Goal: Information Seeking & Learning: Learn about a topic

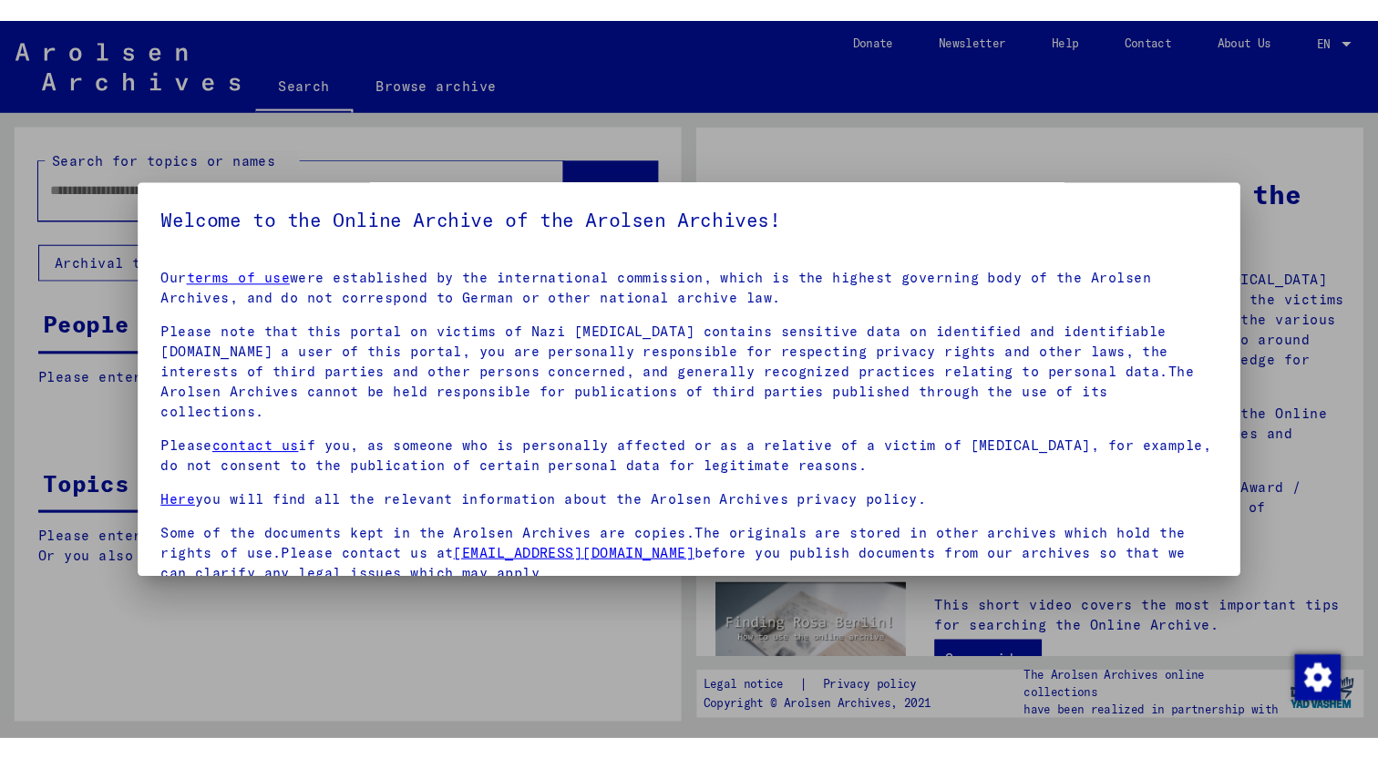
scroll to position [132, 0]
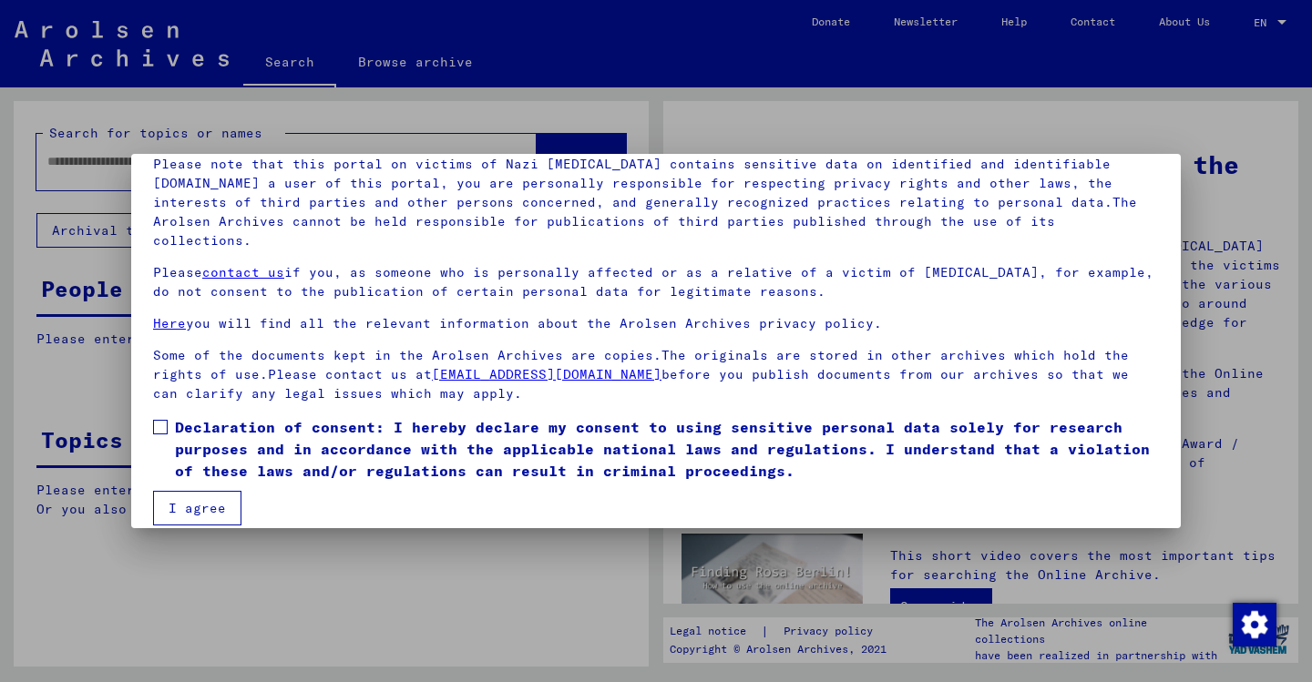
click at [159, 420] on span at bounding box center [160, 427] width 15 height 15
click at [196, 496] on button "I agree" at bounding box center [197, 508] width 88 height 35
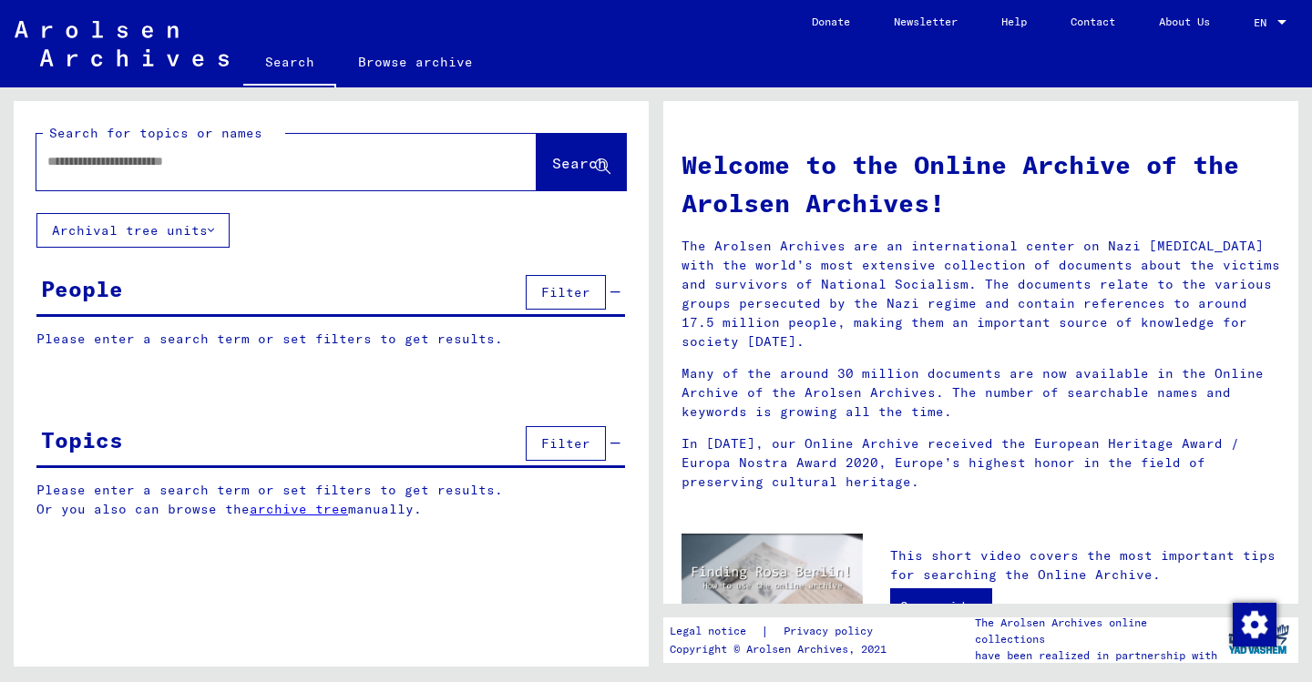
click at [535, 455] on button "Filter" at bounding box center [566, 443] width 80 height 35
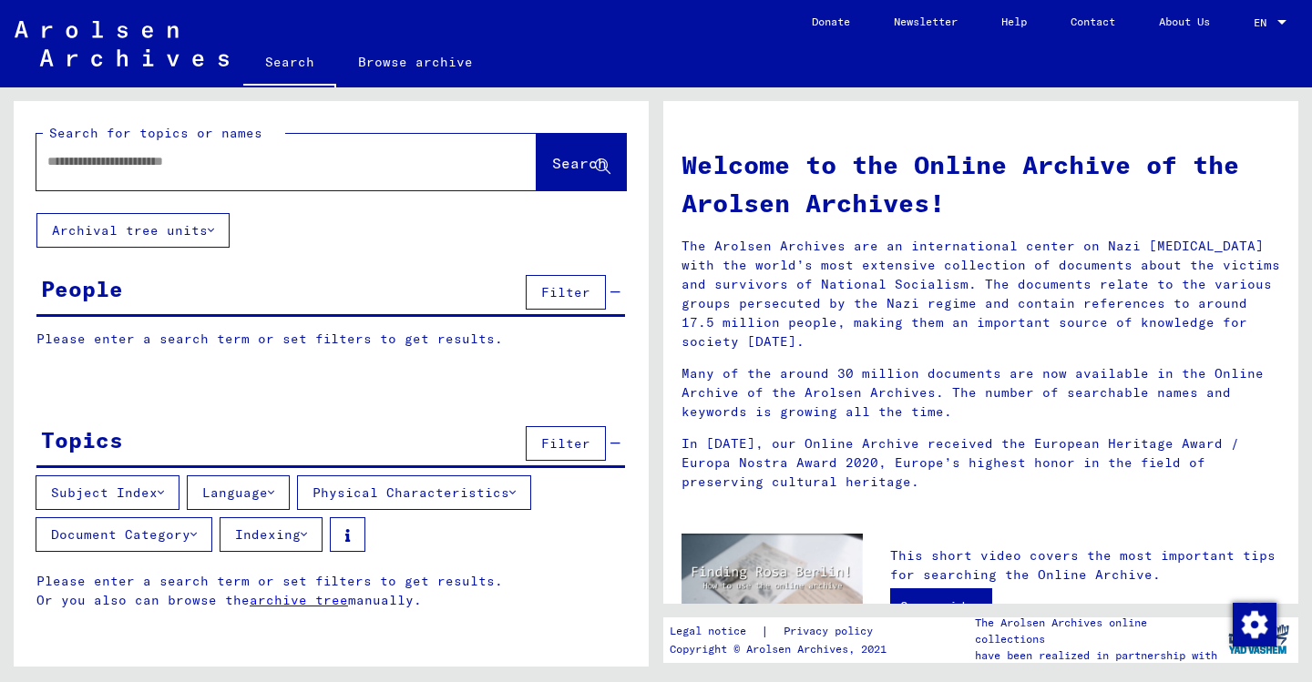
click at [140, 498] on button "Subject Index" at bounding box center [108, 493] width 144 height 35
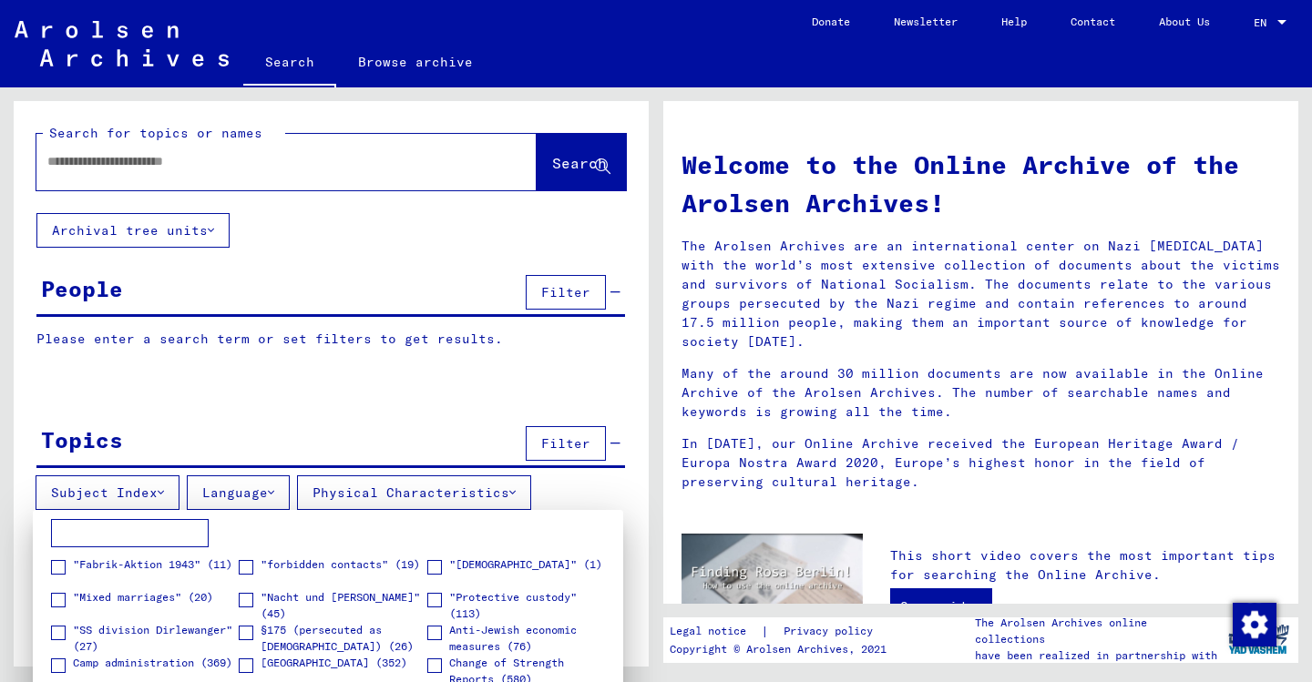
click at [255, 423] on div at bounding box center [656, 341] width 1312 height 682
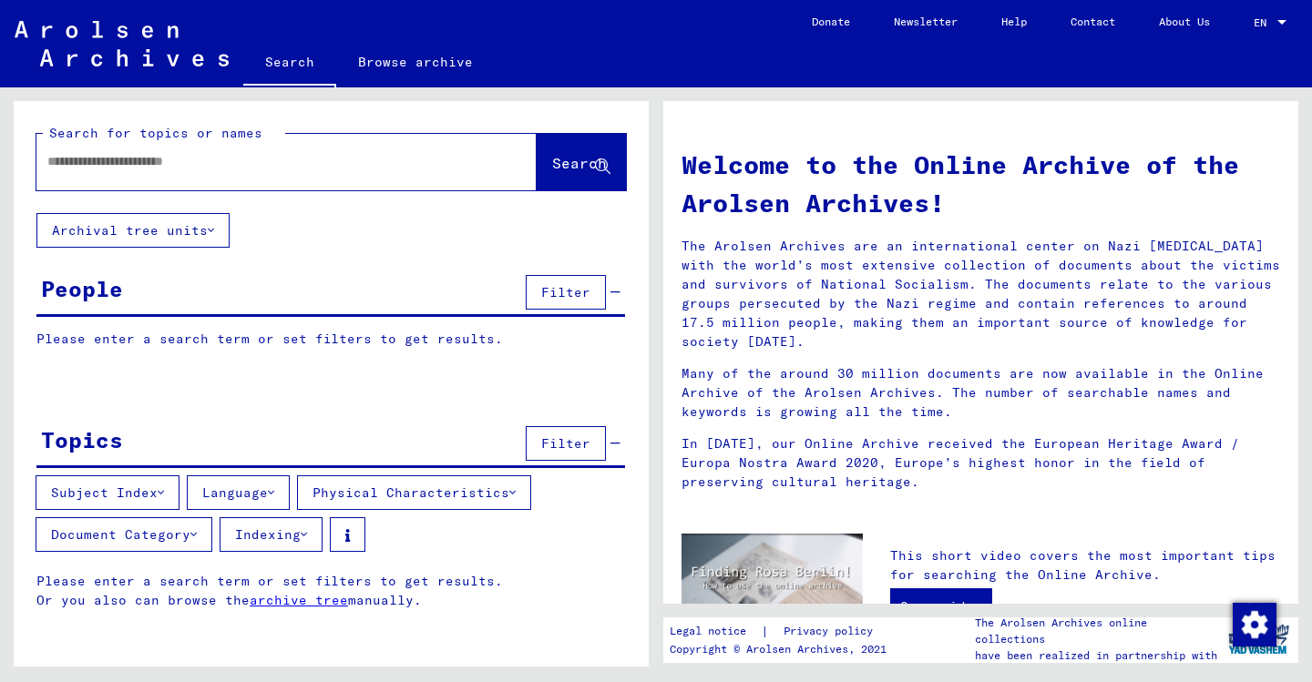
click at [375, 490] on button "Physical Characteristics" at bounding box center [414, 493] width 234 height 35
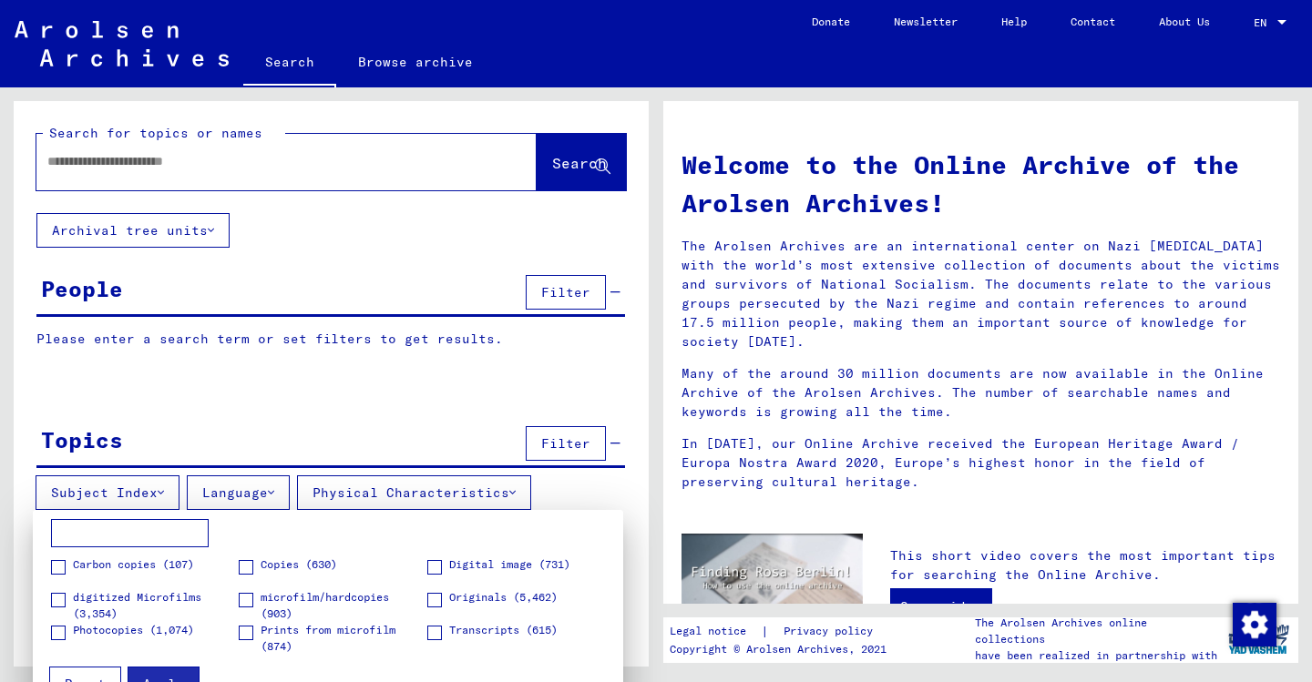
click at [436, 567] on span at bounding box center [434, 567] width 15 height 15
click at [249, 569] on span at bounding box center [246, 567] width 15 height 15
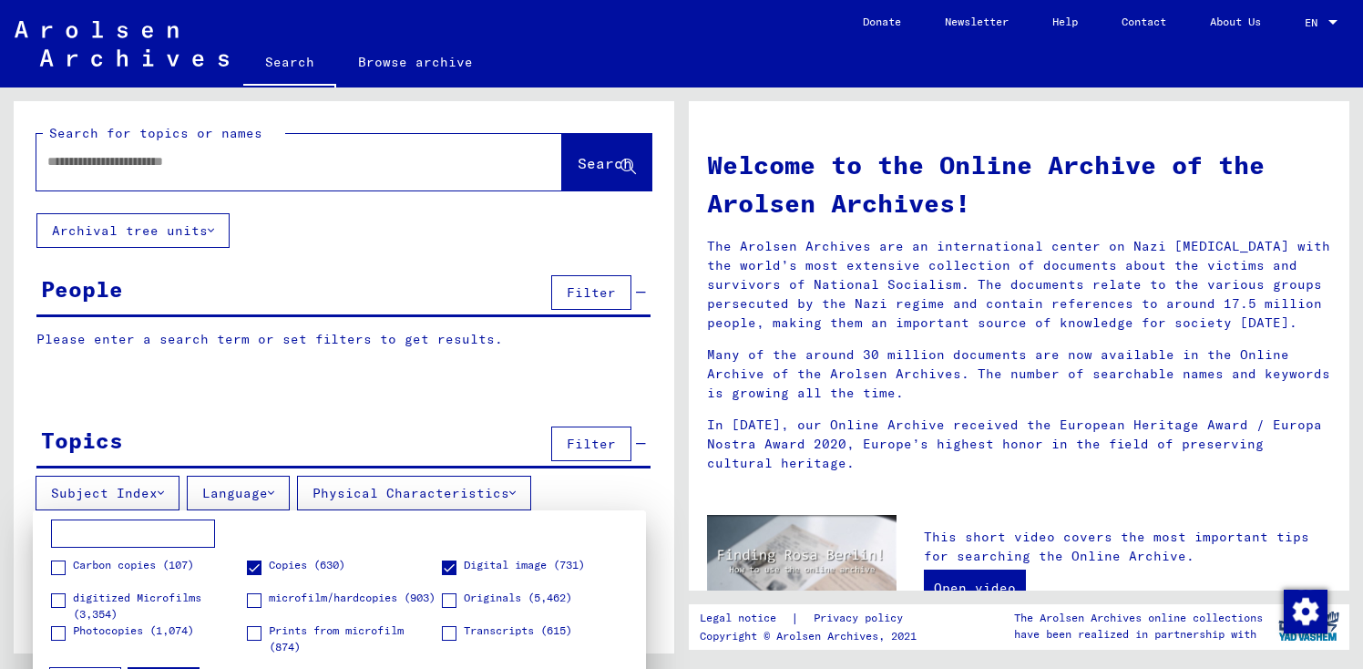
click at [111, 663] on div "Apply Reset" at bounding box center [339, 677] width 595 height 47
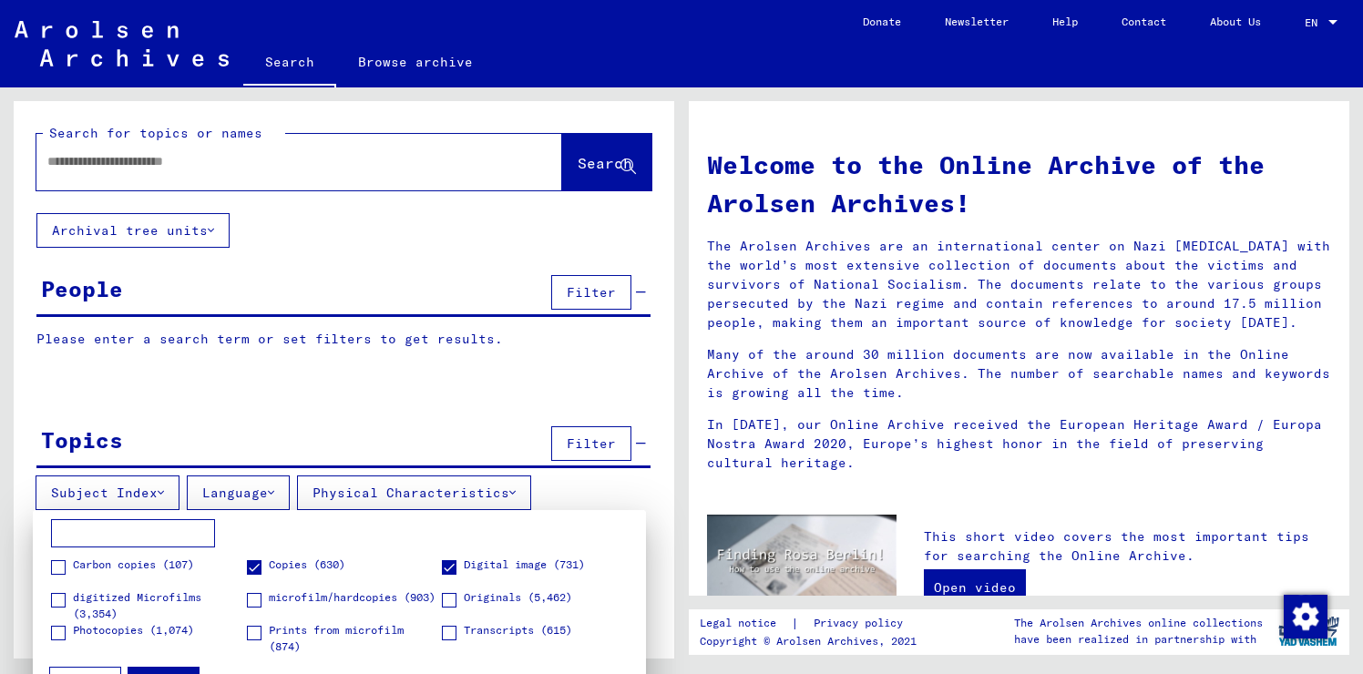
click at [60, 600] on span at bounding box center [58, 600] width 15 height 15
click at [180, 669] on button "Apply" at bounding box center [164, 684] width 72 height 35
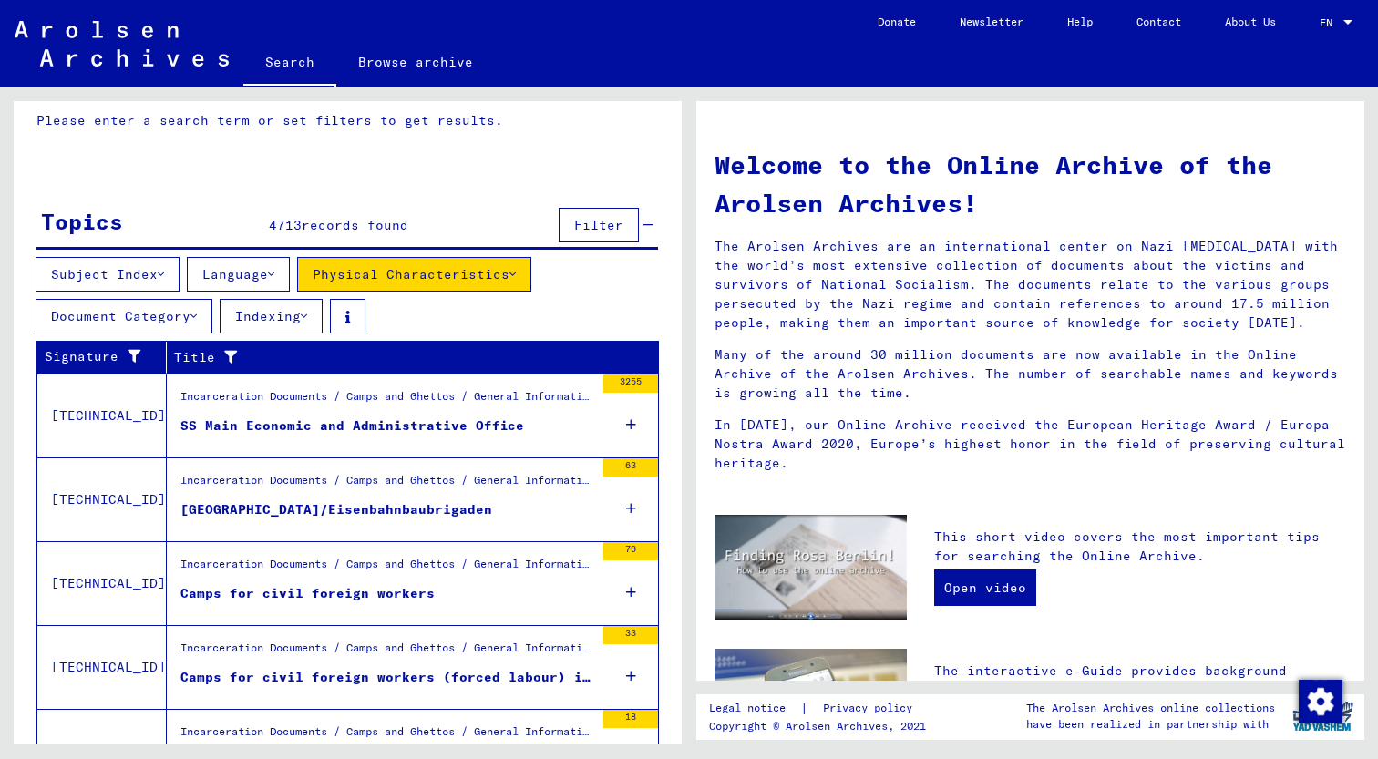
scroll to position [323, 0]
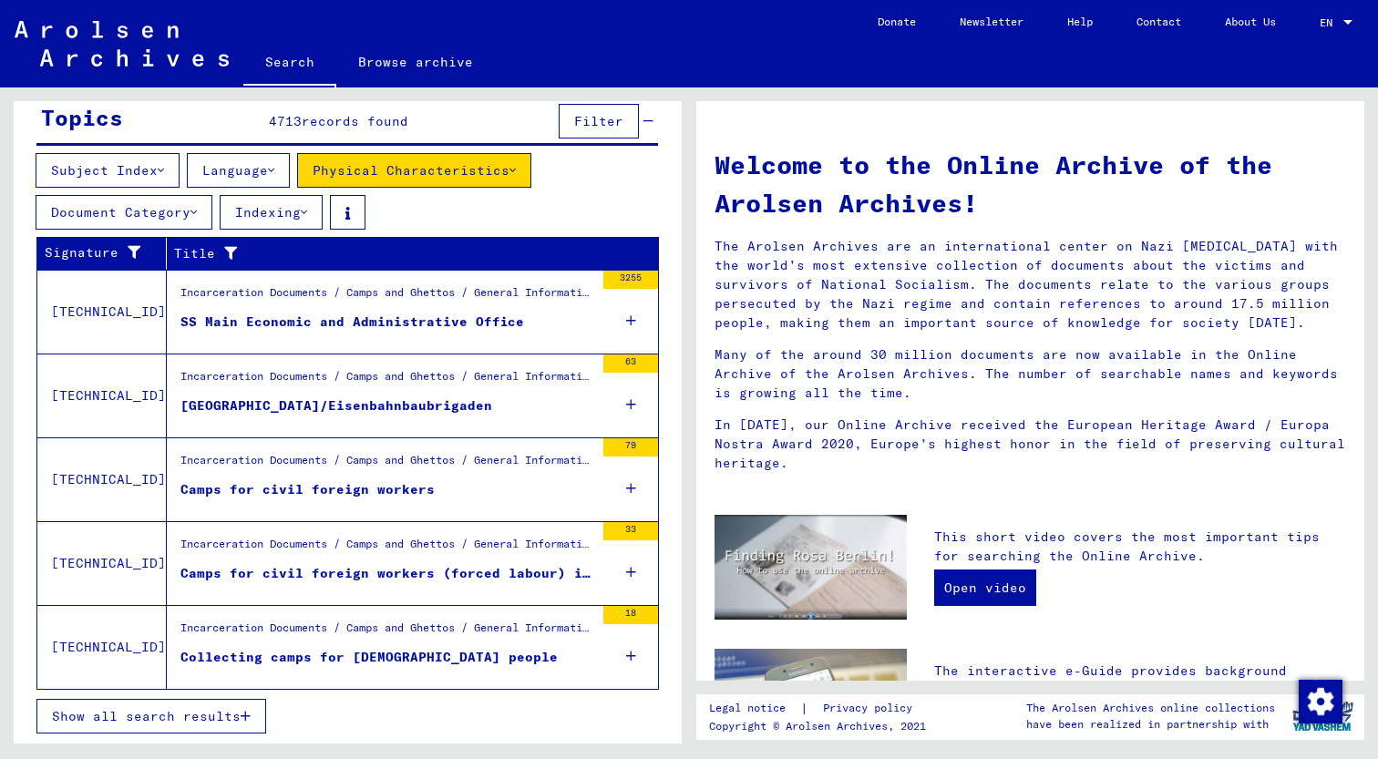
click at [307, 464] on div "Incarceration Documents / Camps and Ghettos / General Information / Compilation…" at bounding box center [387, 465] width 414 height 26
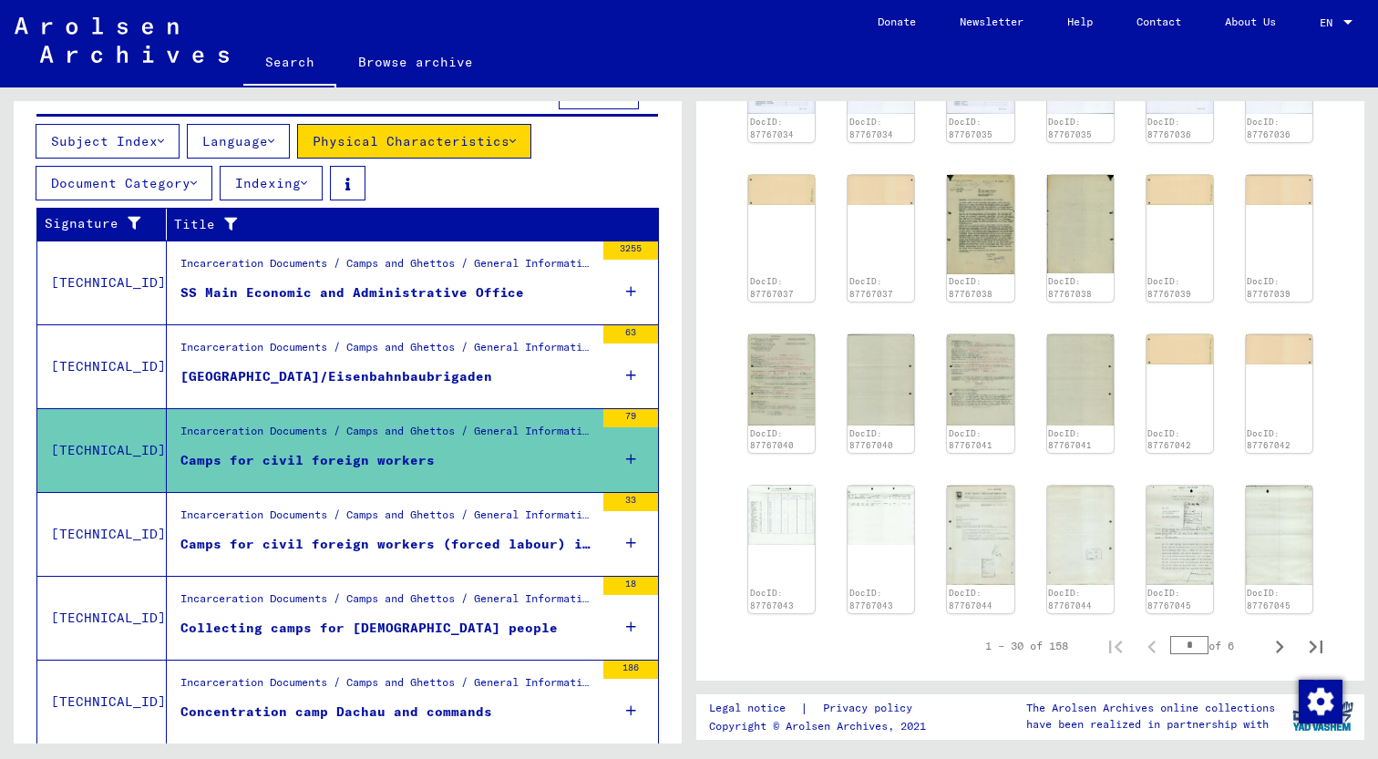
scroll to position [1184, 0]
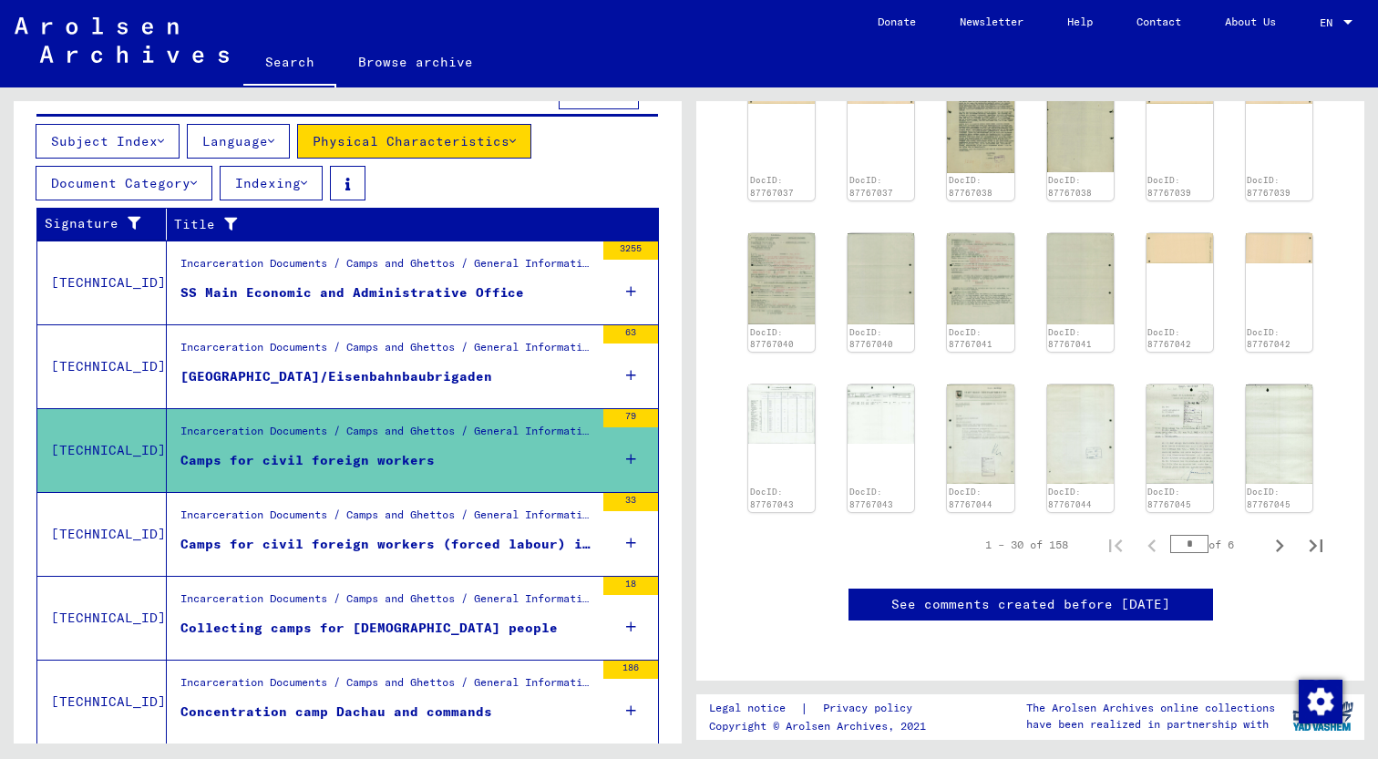
click at [373, 156] on button "Physical Characteristics" at bounding box center [414, 141] width 234 height 35
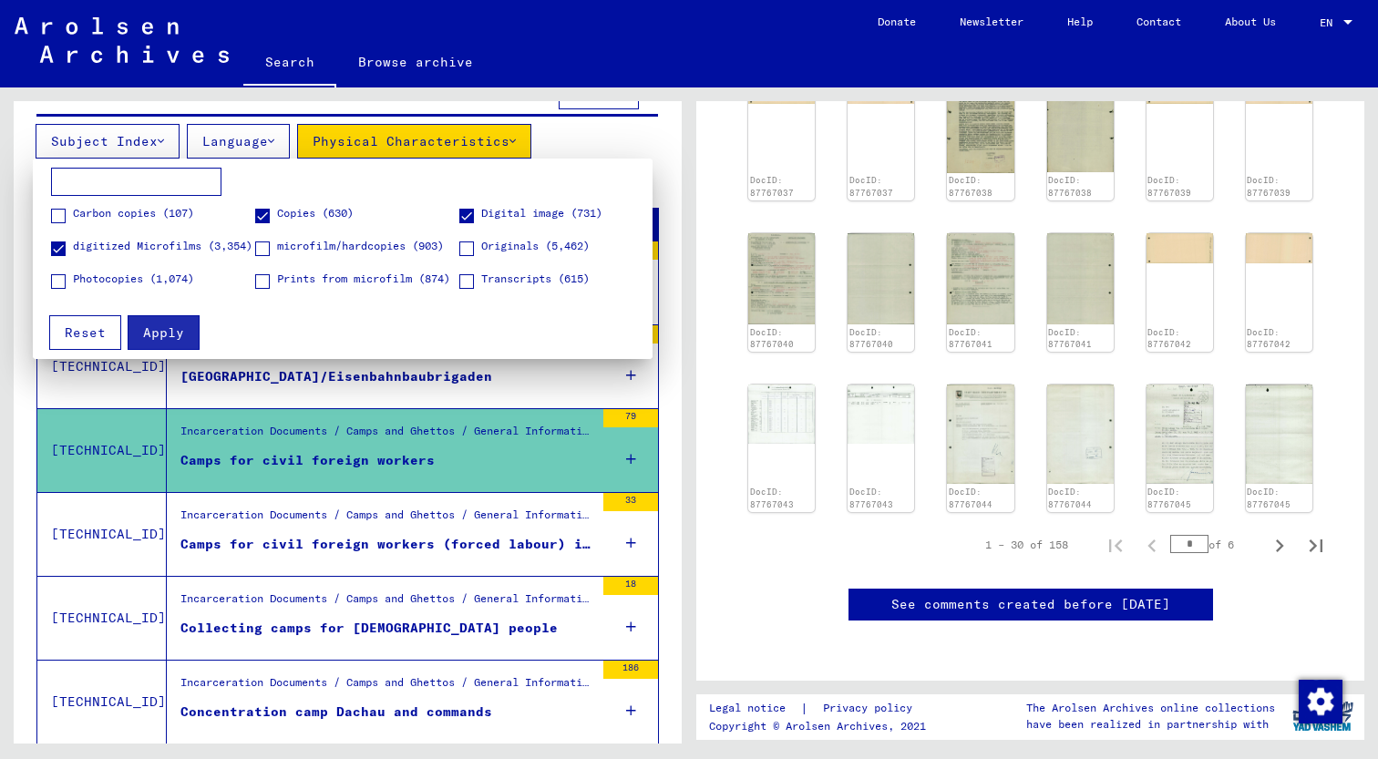
click at [267, 218] on span at bounding box center [262, 216] width 15 height 15
click at [173, 332] on span "Apply" at bounding box center [163, 332] width 41 height 16
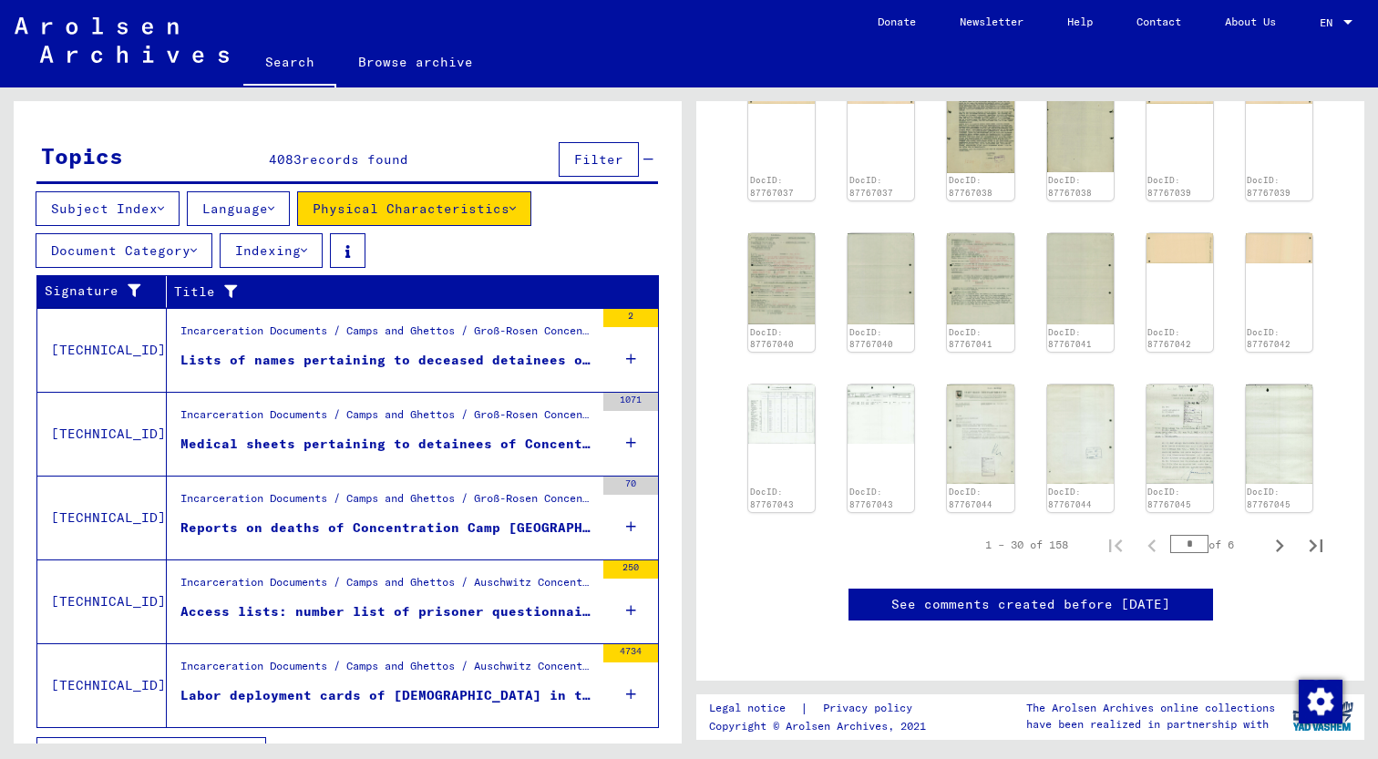
scroll to position [291, 0]
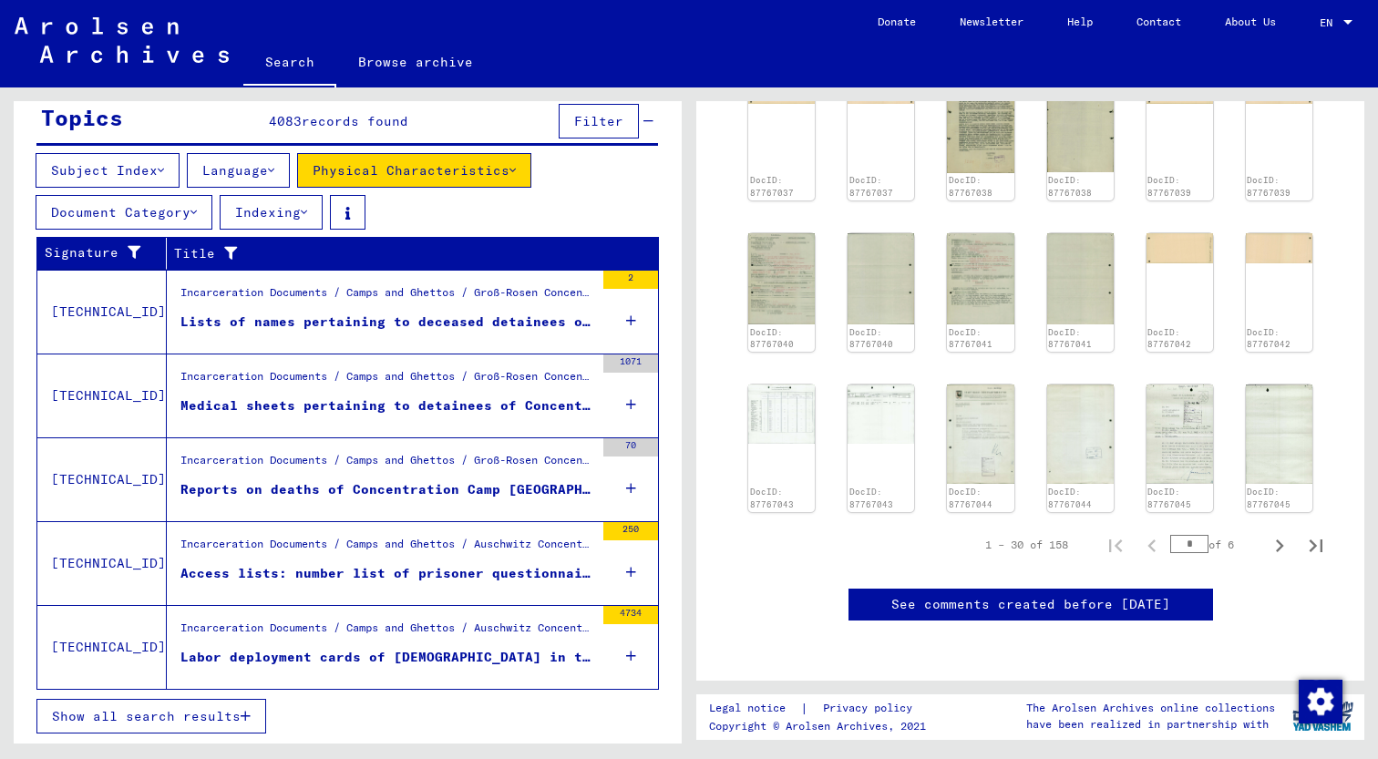
click at [121, 682] on span "Show all search results" at bounding box center [146, 716] width 189 height 16
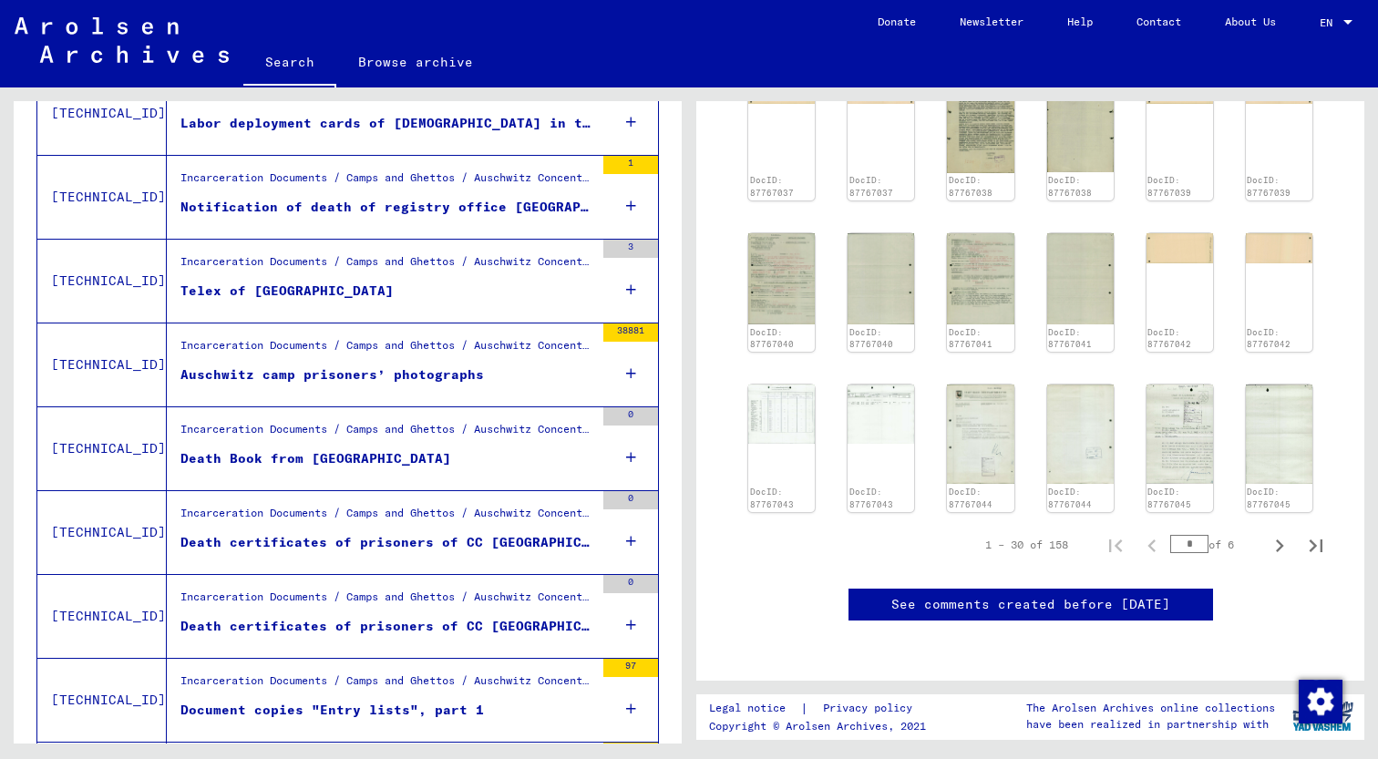
scroll to position [861, 0]
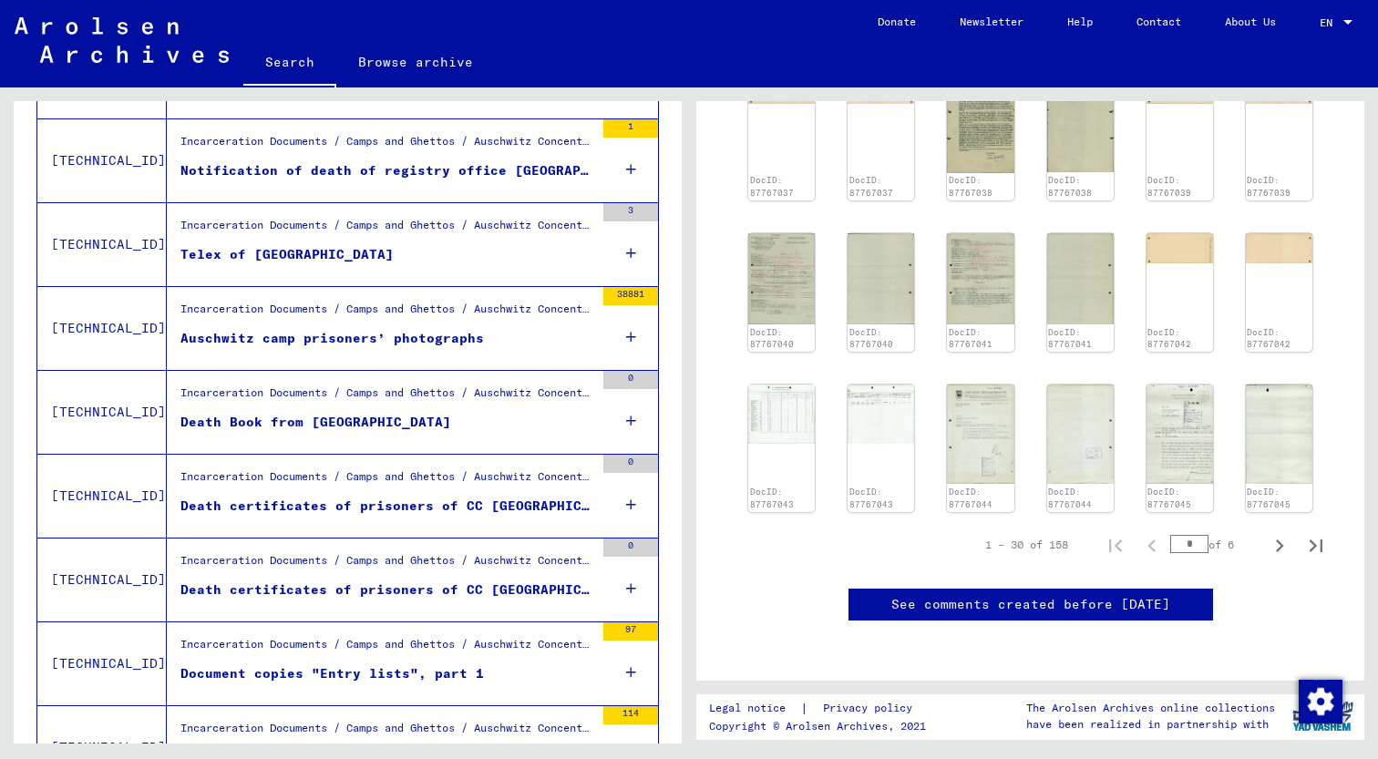
click at [258, 320] on div "Incarceration Documents / Camps and Ghettos / Auschwitz Concentration and Exter…" at bounding box center [387, 314] width 414 height 26
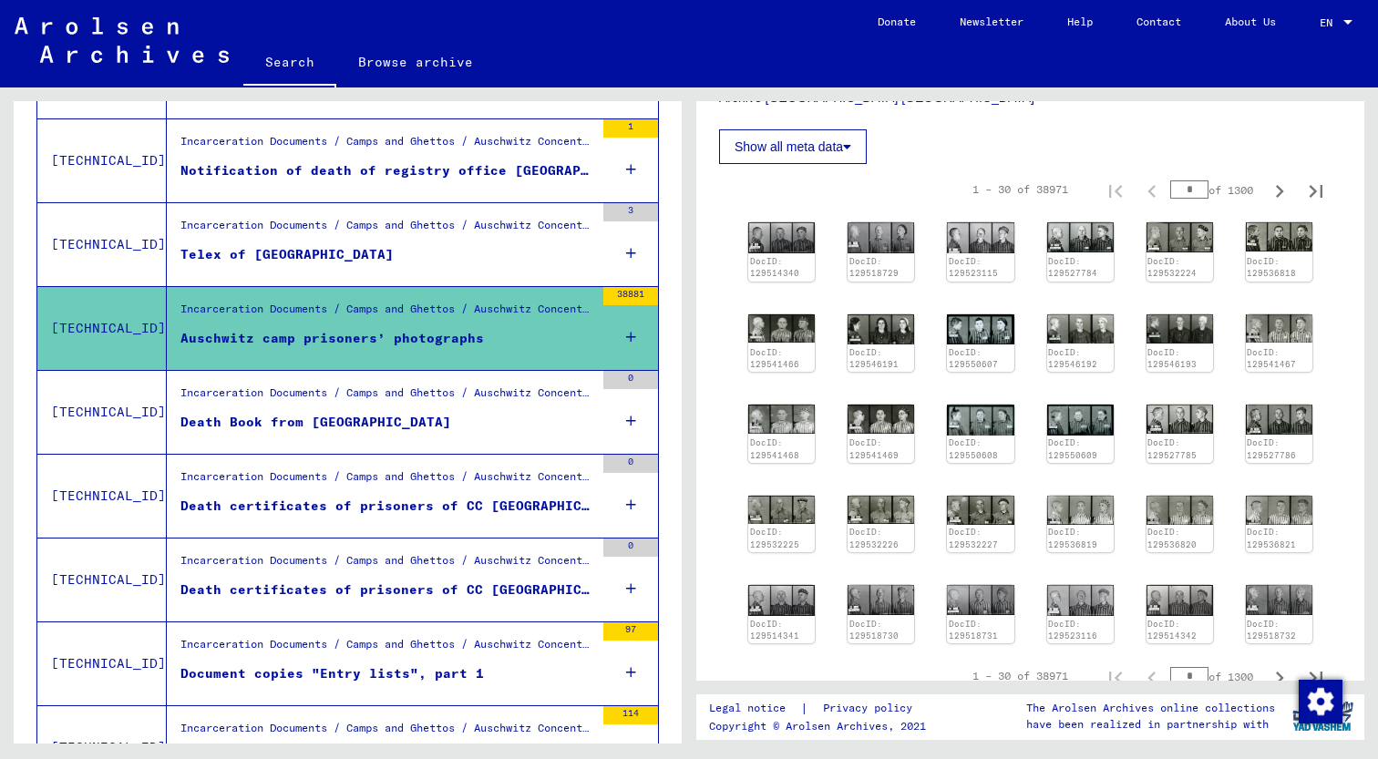
scroll to position [642, 0]
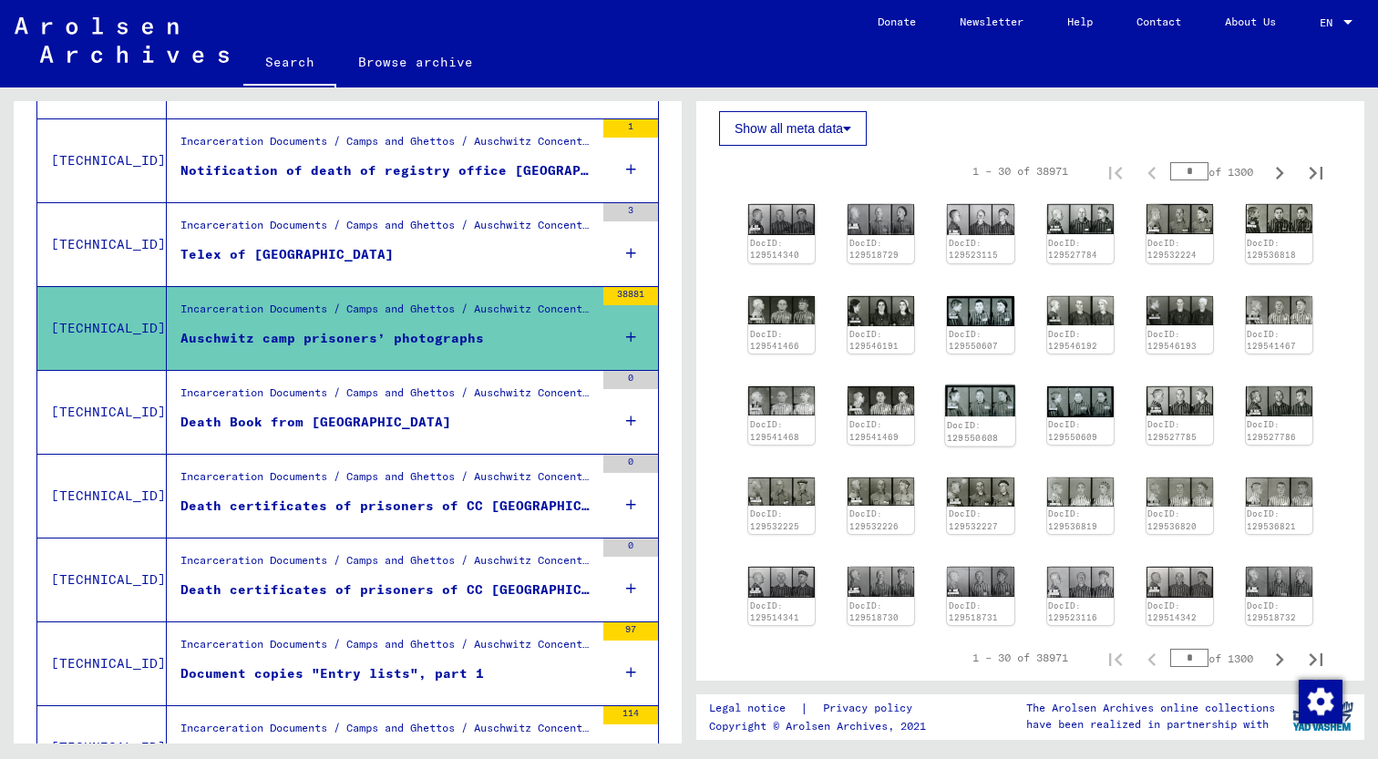
click at [976, 395] on img at bounding box center [981, 401] width 70 height 32
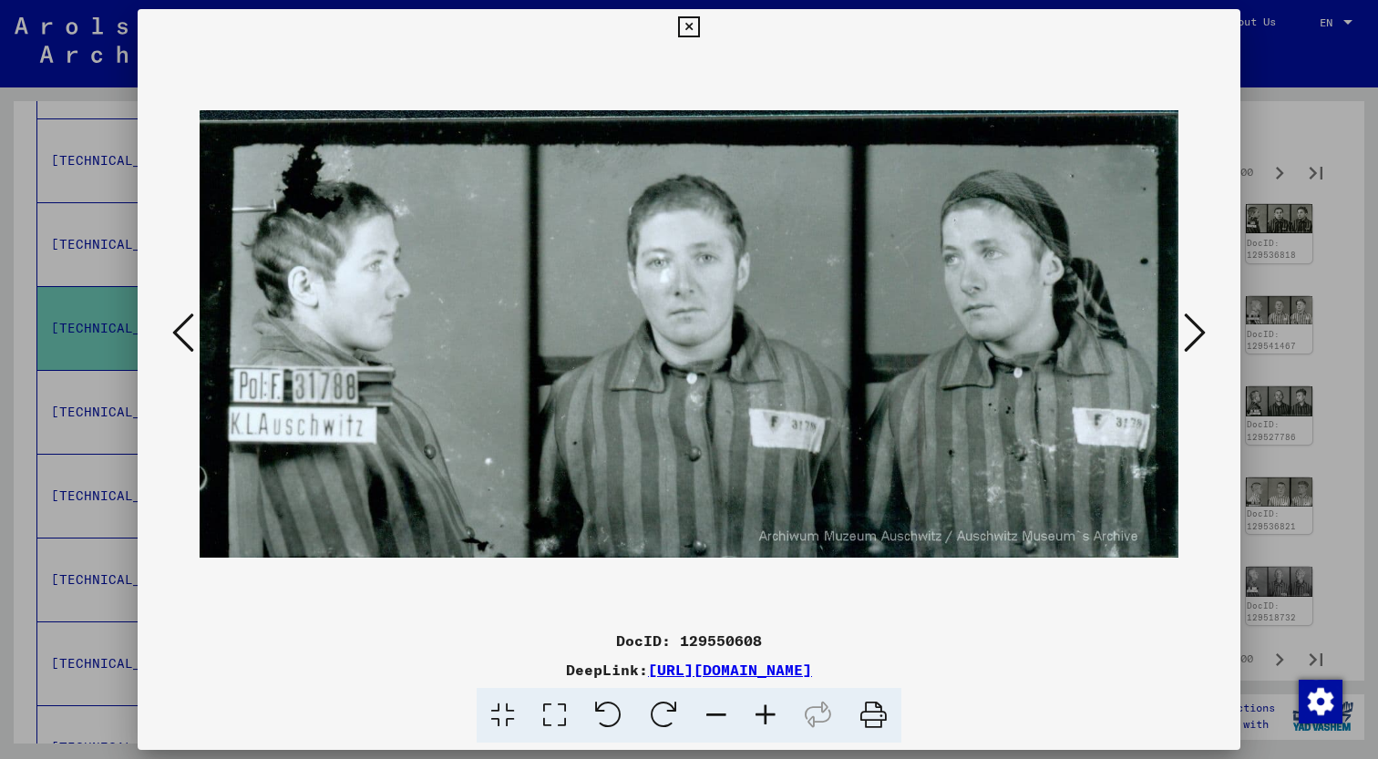
click at [1208, 334] on button at bounding box center [1194, 334] width 33 height 52
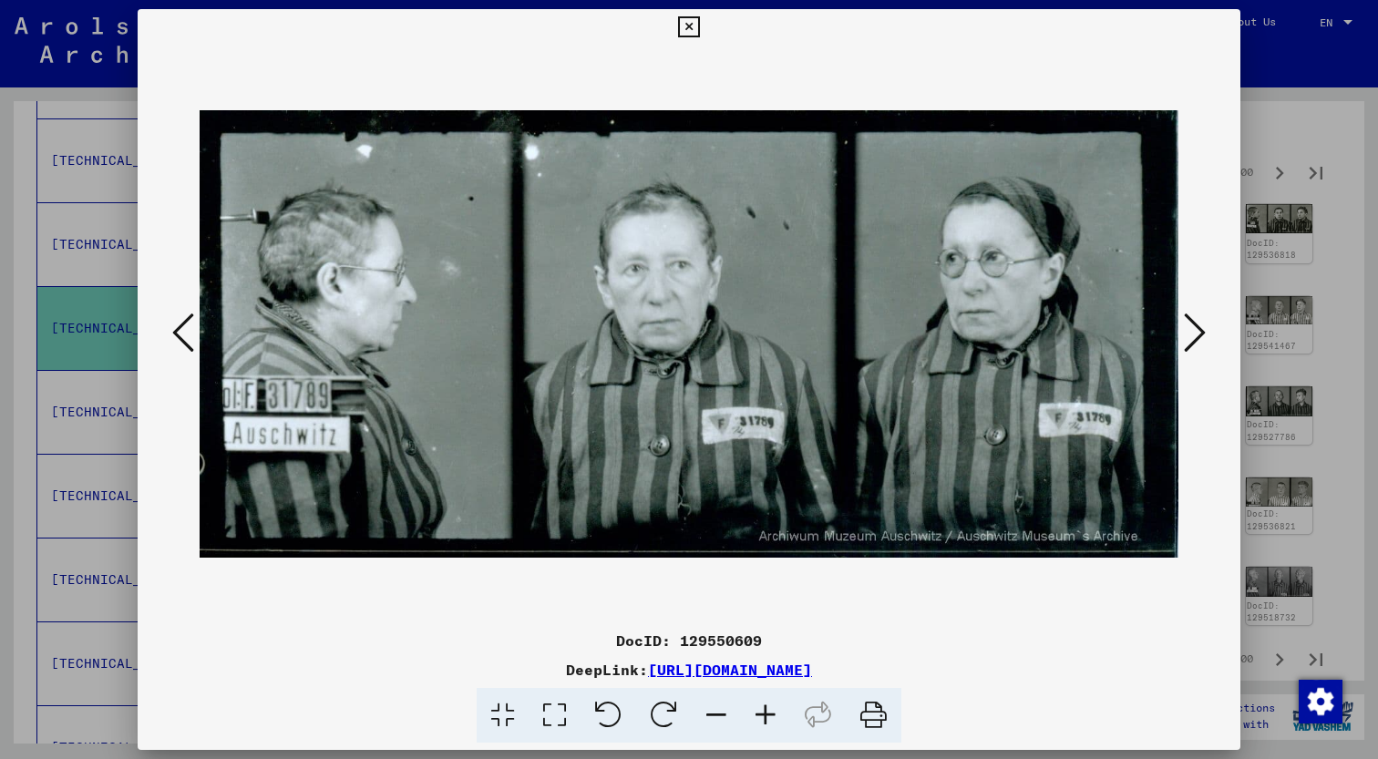
click at [1208, 334] on button at bounding box center [1194, 334] width 33 height 52
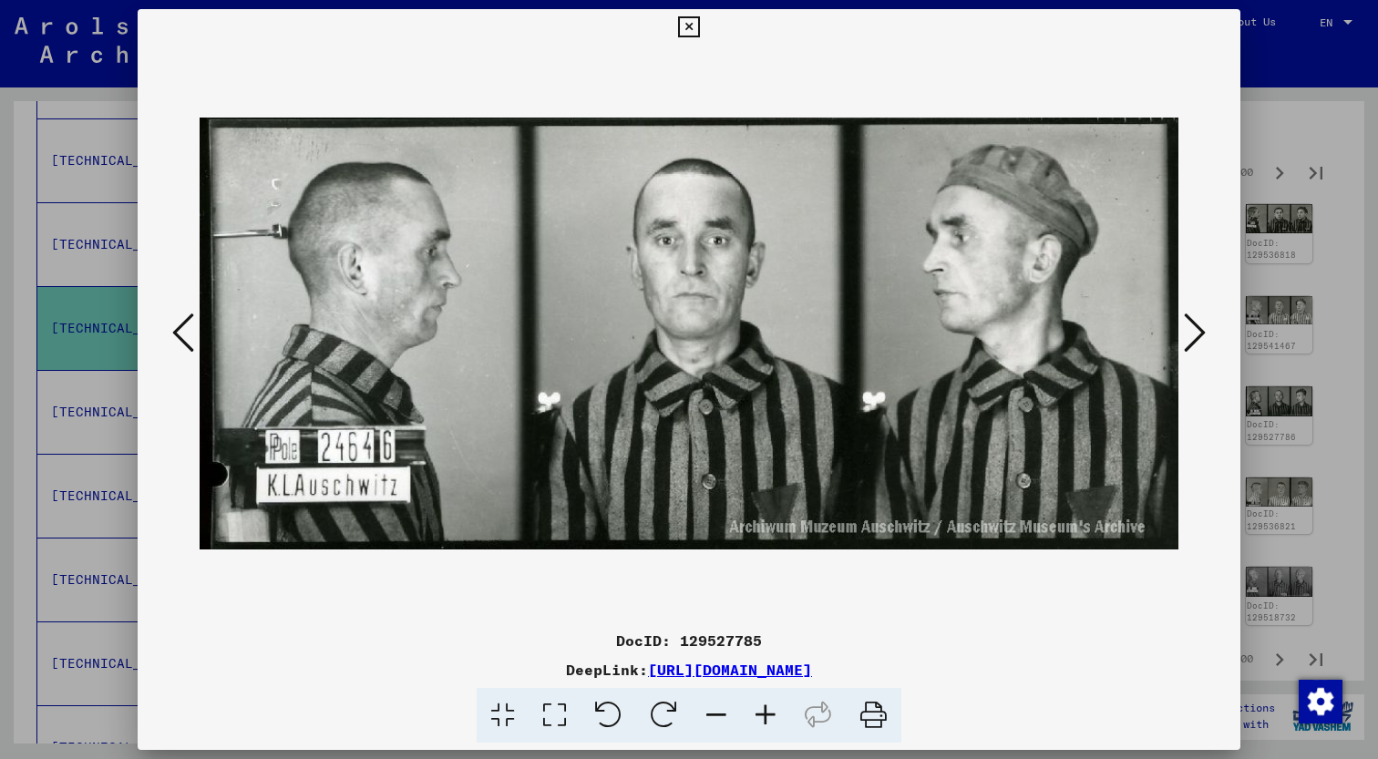
click at [1208, 334] on button at bounding box center [1194, 334] width 33 height 52
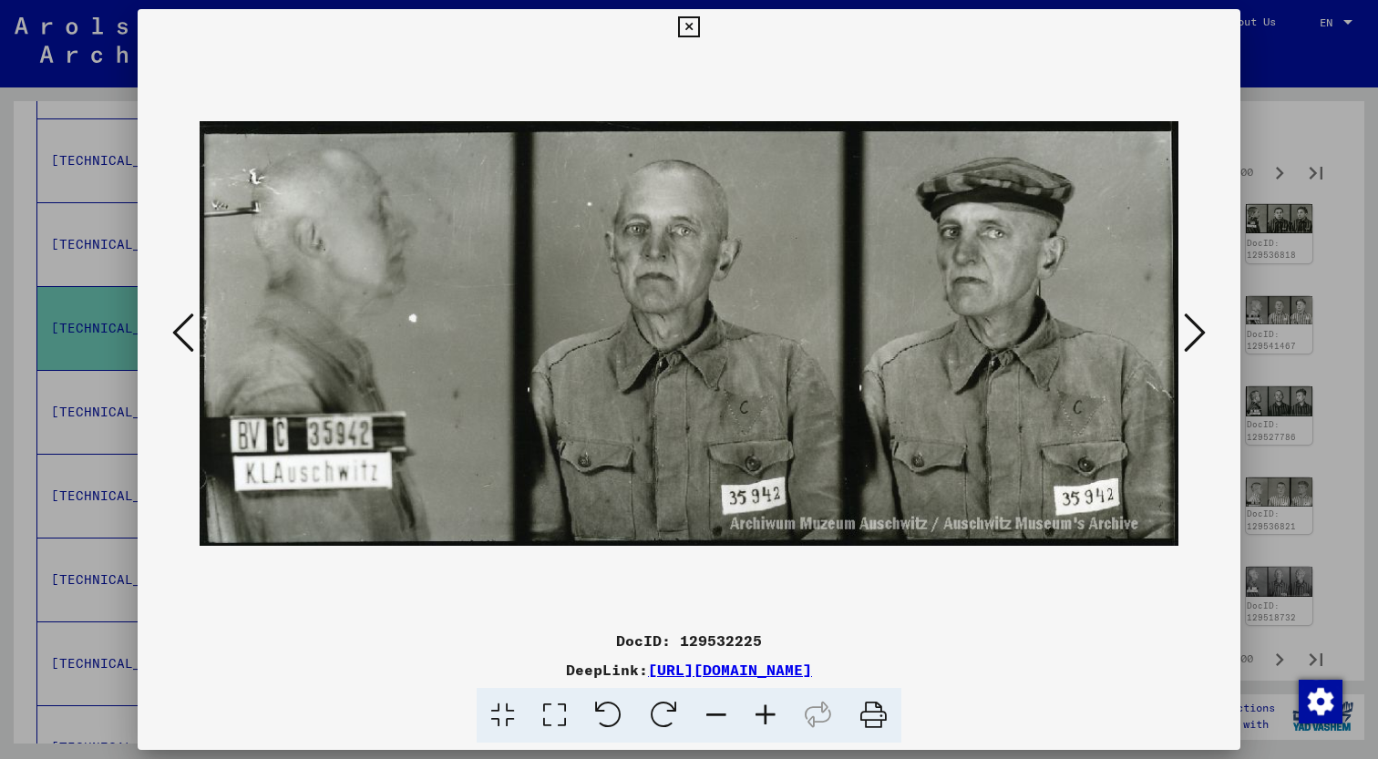
click at [1208, 334] on button at bounding box center [1194, 334] width 33 height 52
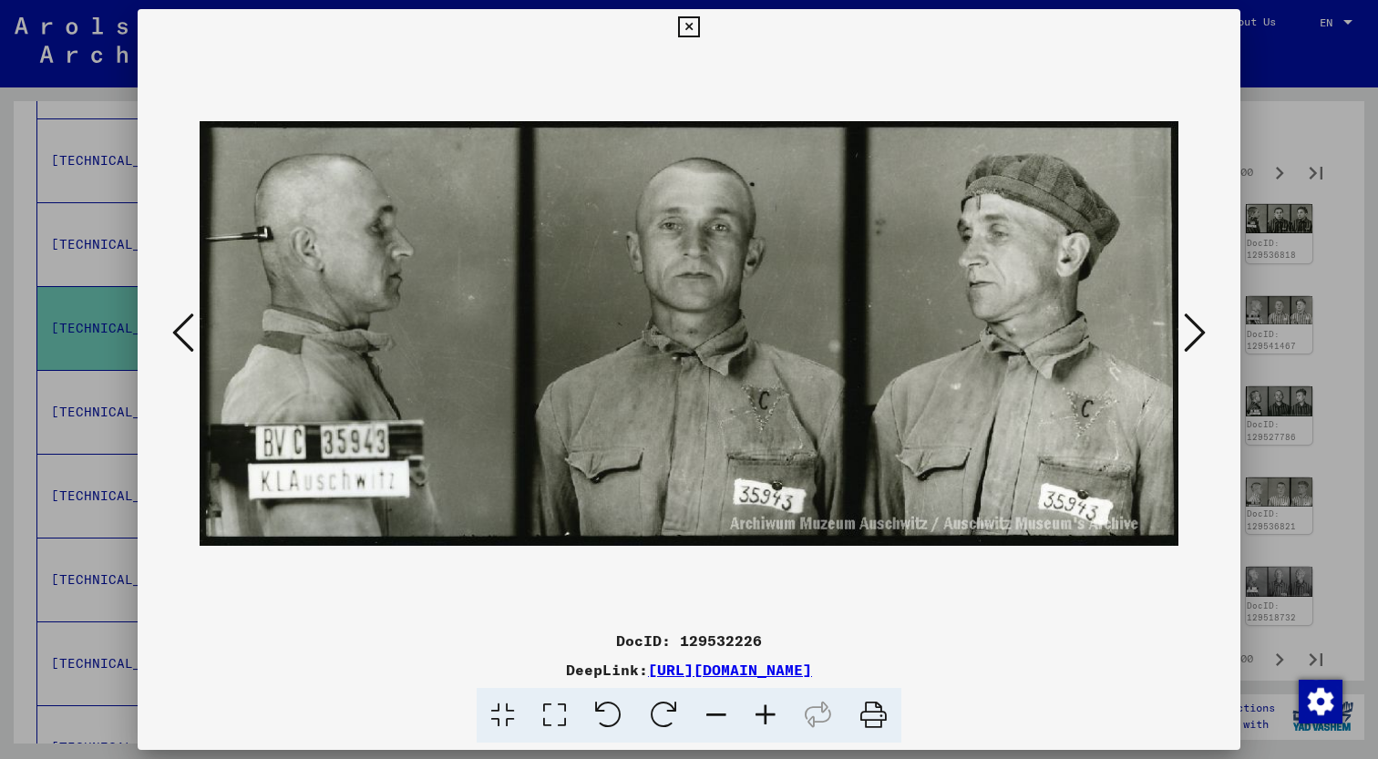
click at [1208, 334] on button at bounding box center [1194, 334] width 33 height 52
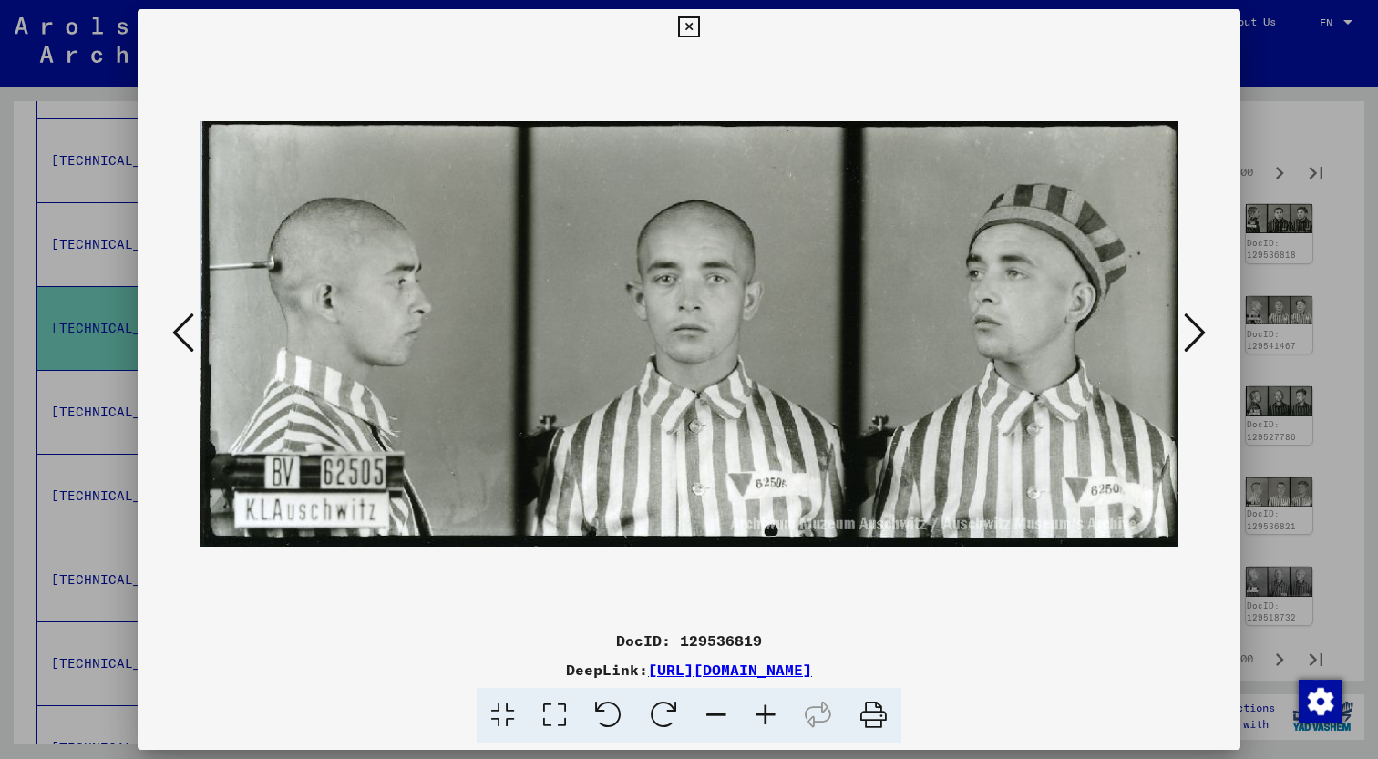
click at [1208, 334] on button at bounding box center [1194, 334] width 33 height 52
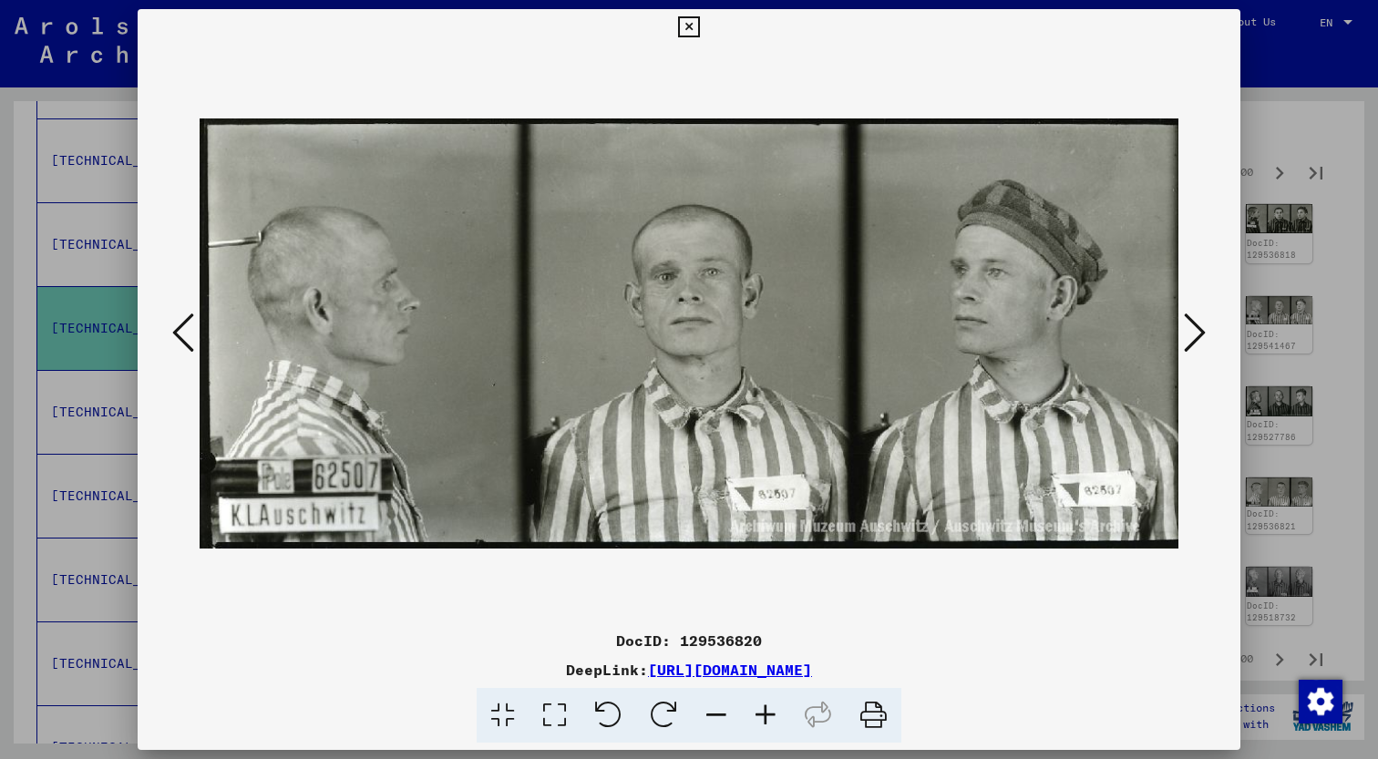
click at [1208, 334] on button at bounding box center [1194, 334] width 33 height 52
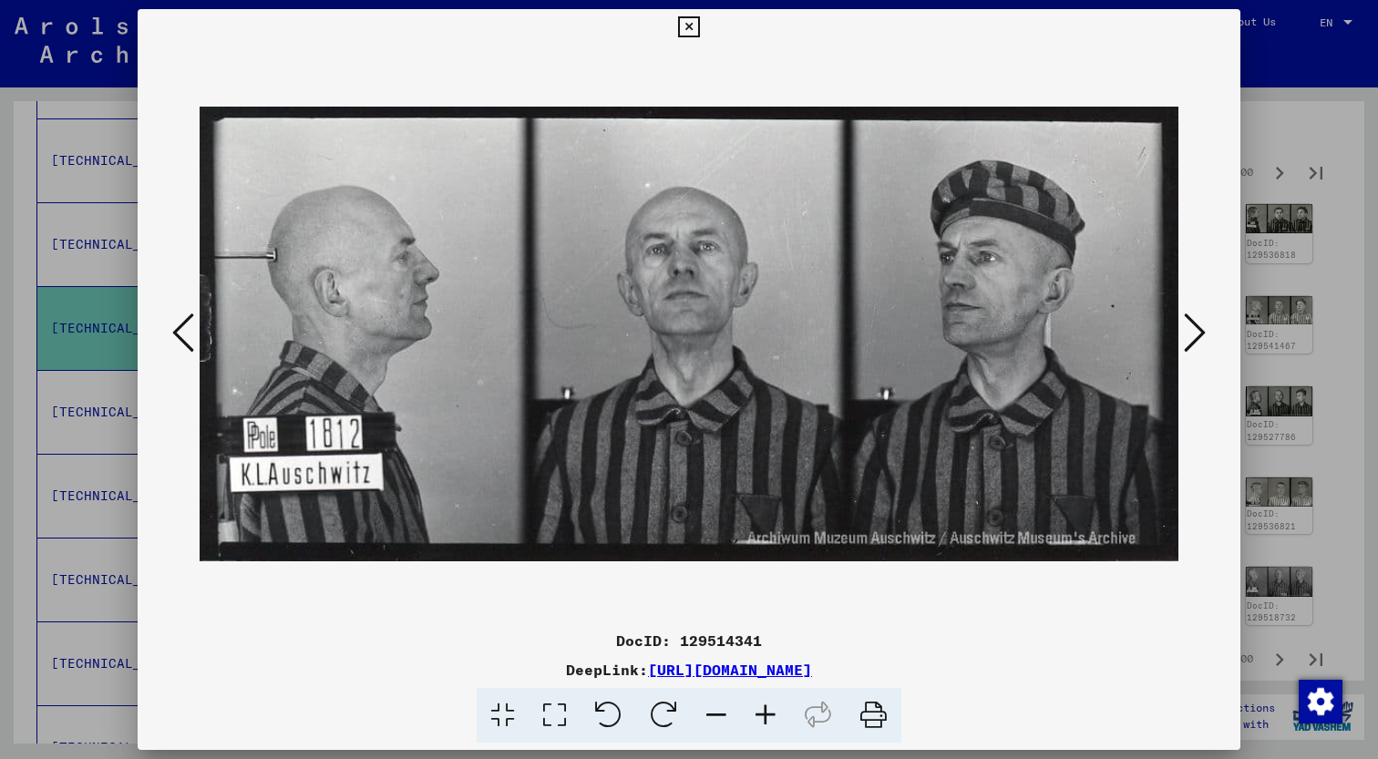
click at [1208, 334] on button at bounding box center [1194, 334] width 33 height 52
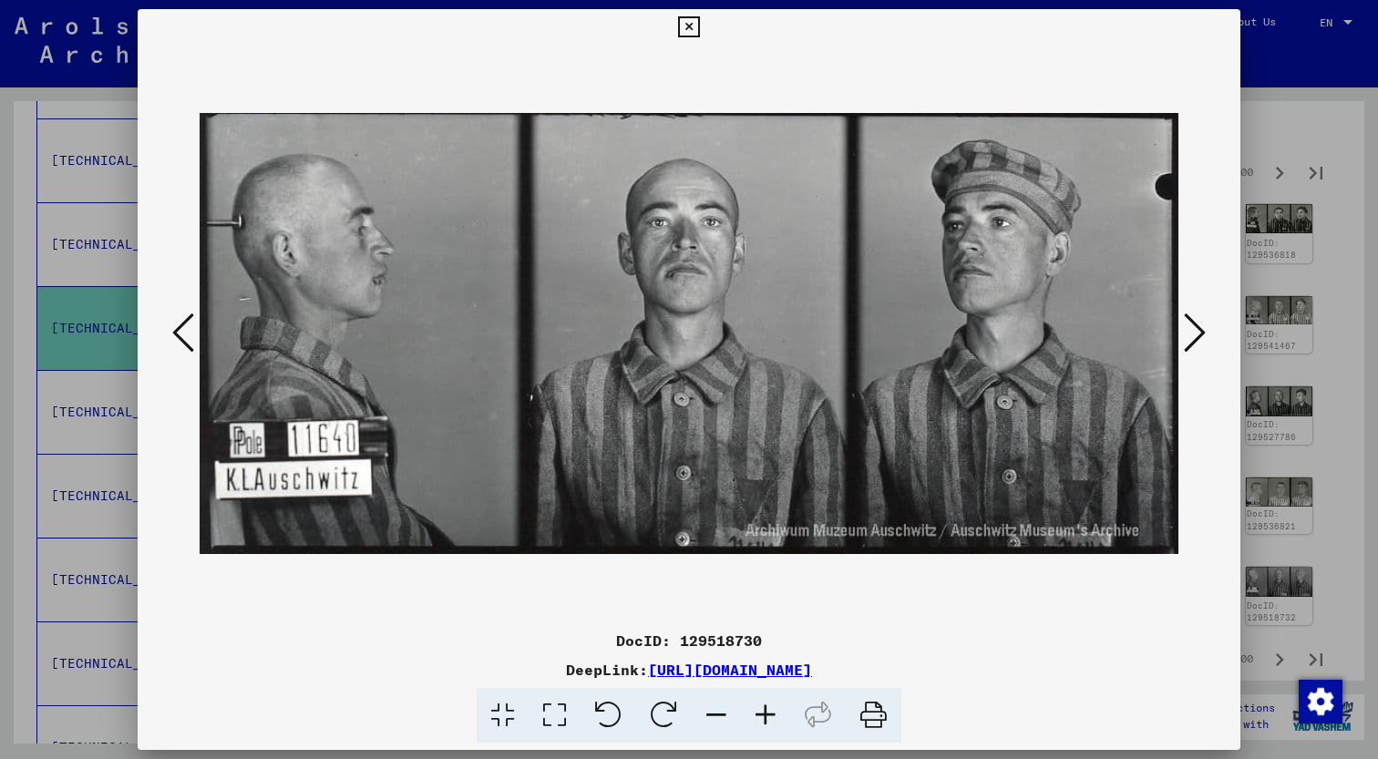
click at [1208, 334] on button at bounding box center [1194, 334] width 33 height 52
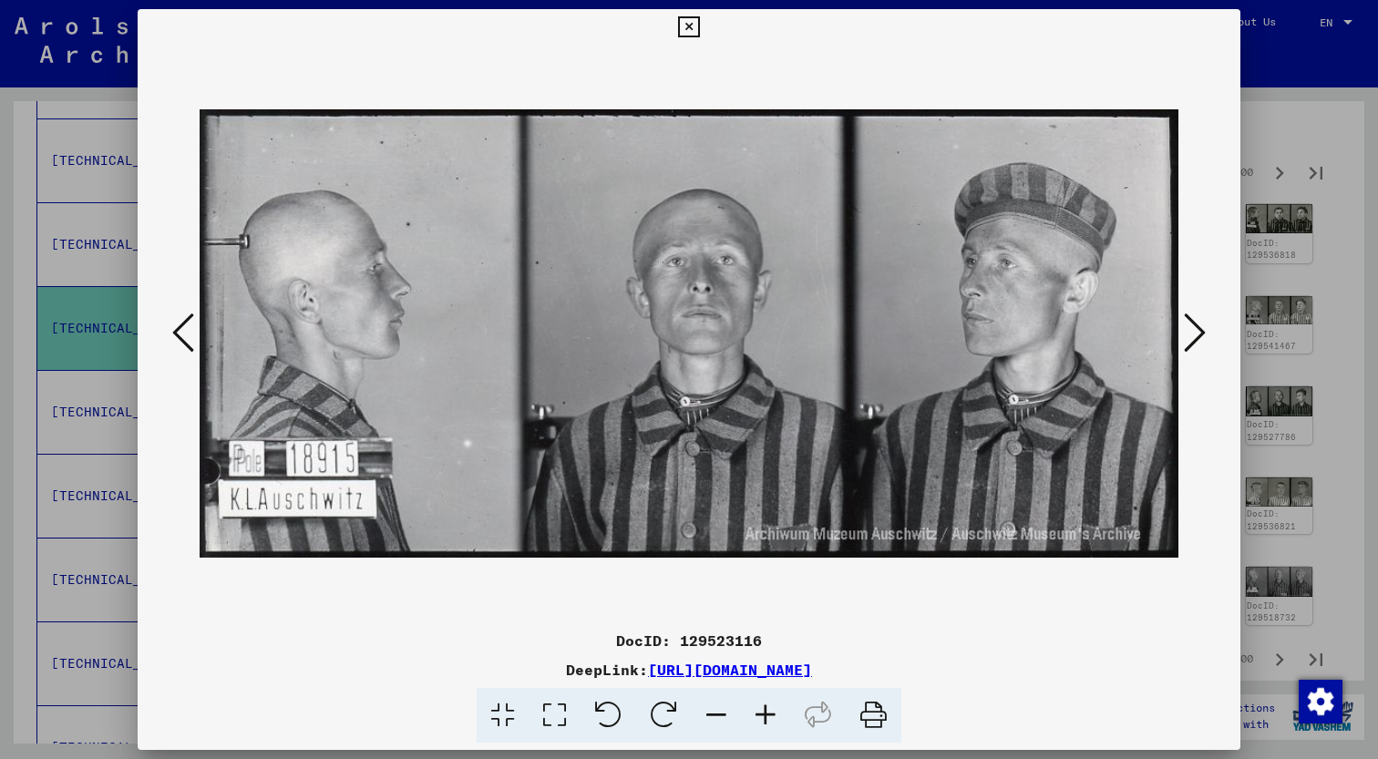
click at [1208, 334] on button at bounding box center [1194, 334] width 33 height 52
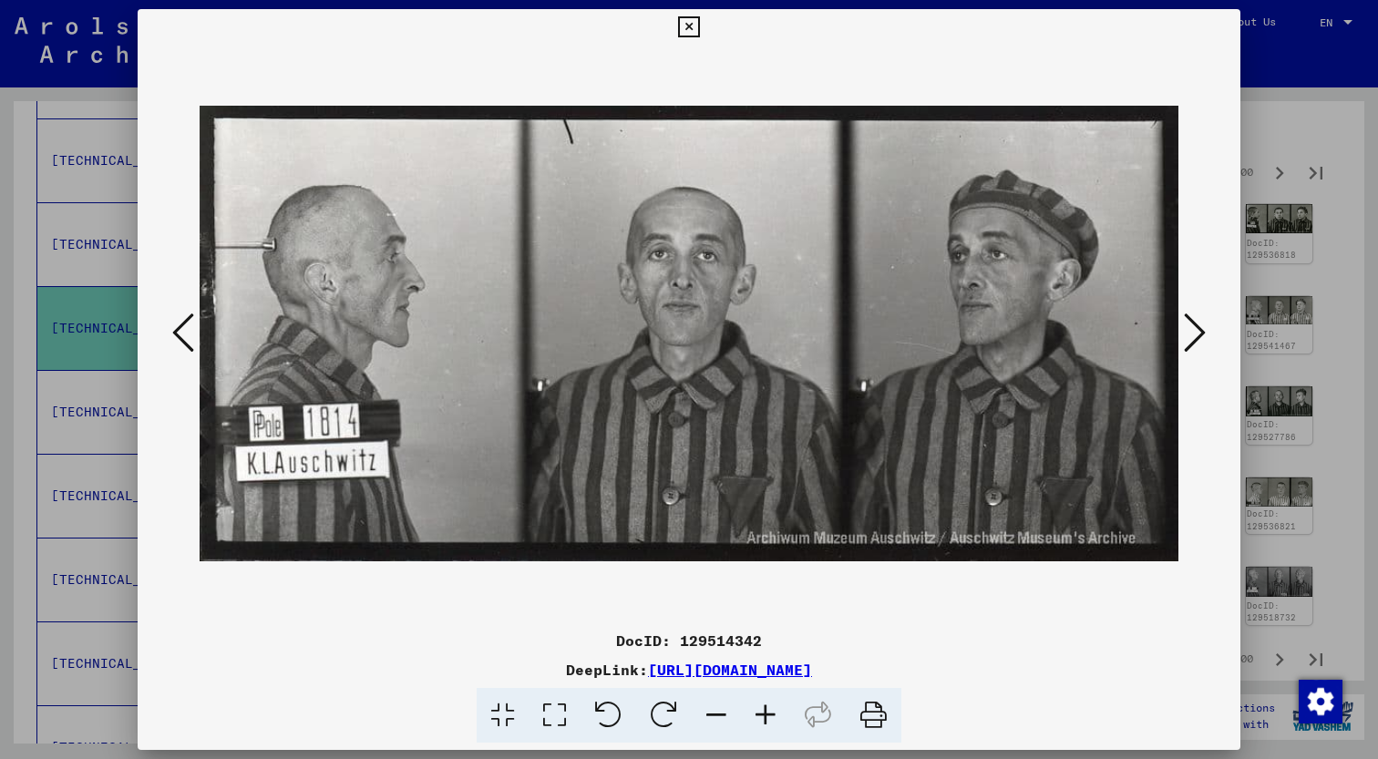
click at [1208, 334] on button at bounding box center [1194, 334] width 33 height 52
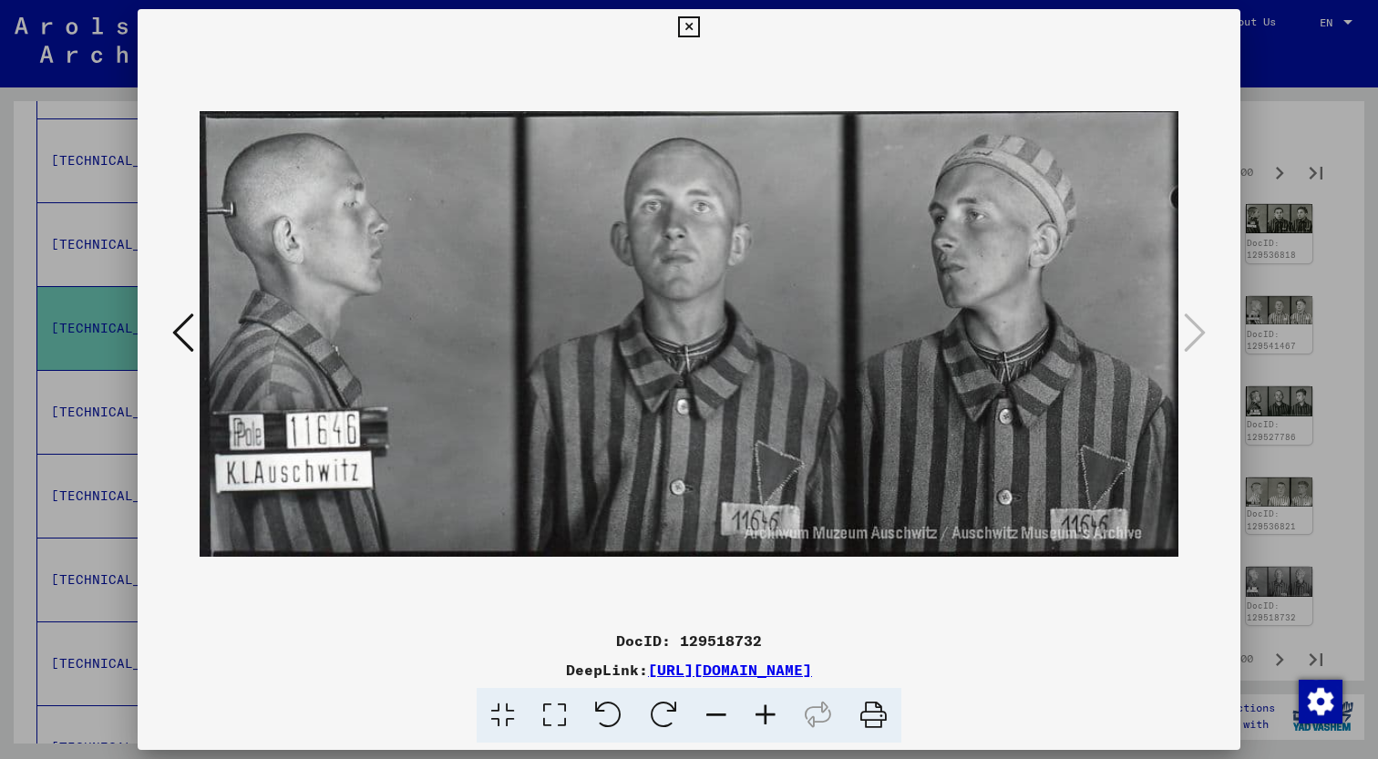
click at [699, 33] on icon at bounding box center [688, 27] width 21 height 22
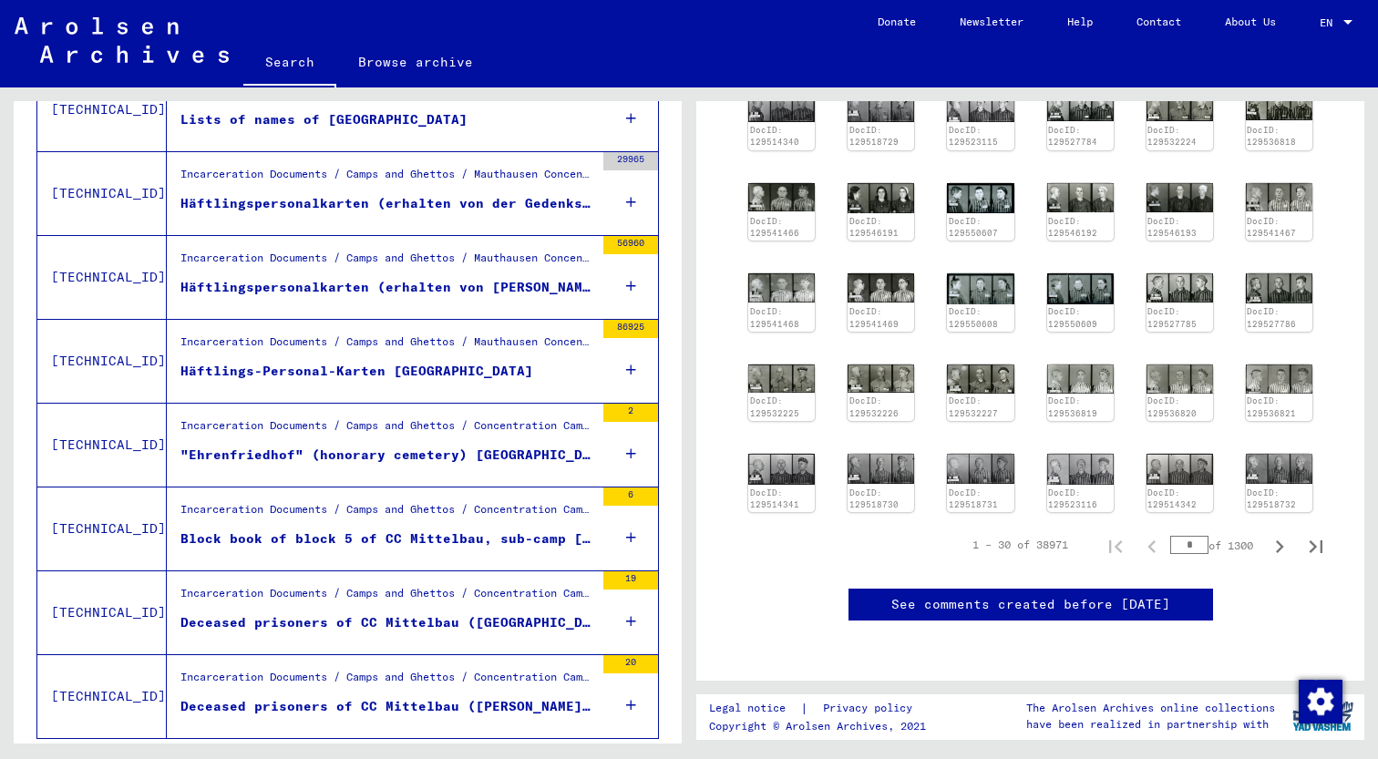
scroll to position [2018, 0]
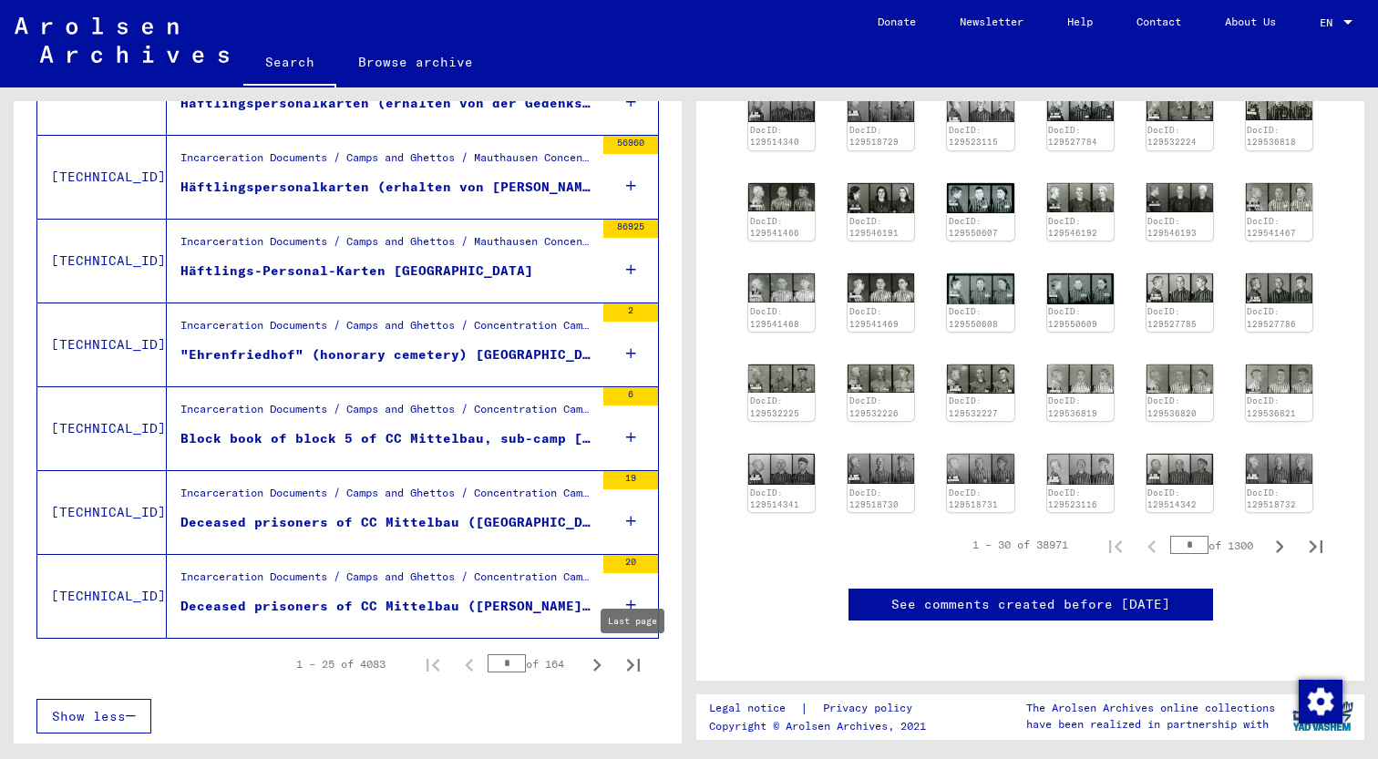
click at [633, 670] on icon "Last page" at bounding box center [633, 665] width 26 height 26
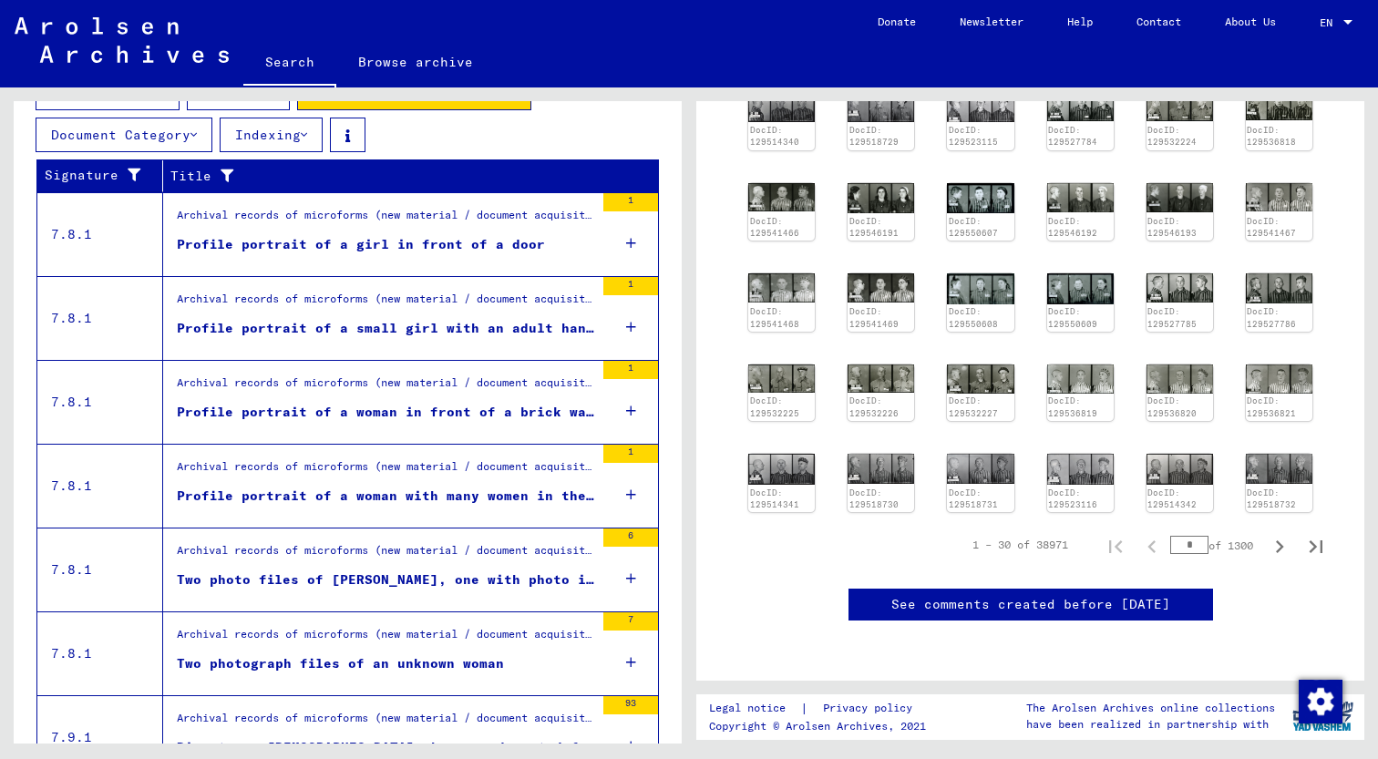
scroll to position [593, 0]
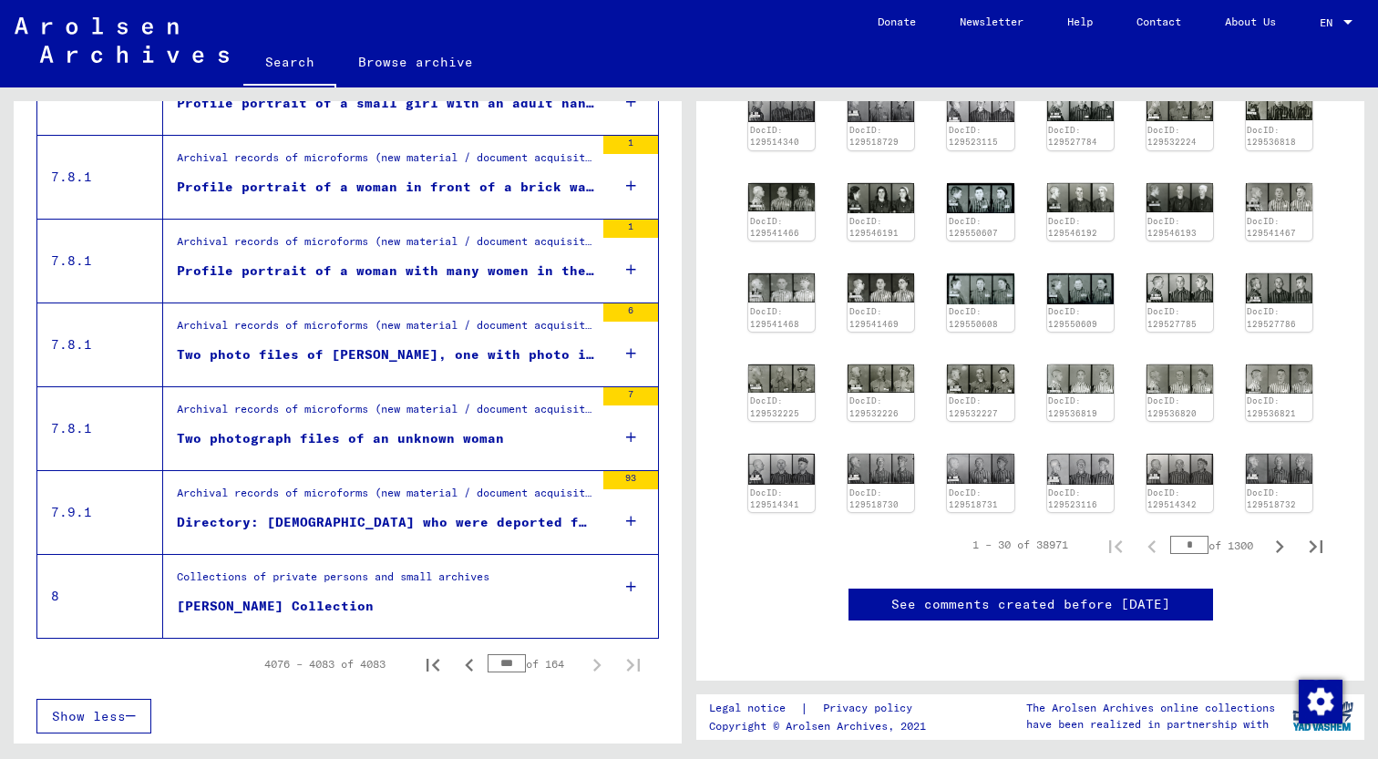
click at [363, 541] on div "Archival records of microforms (new material / document acquisition) / Document…" at bounding box center [378, 512] width 431 height 83
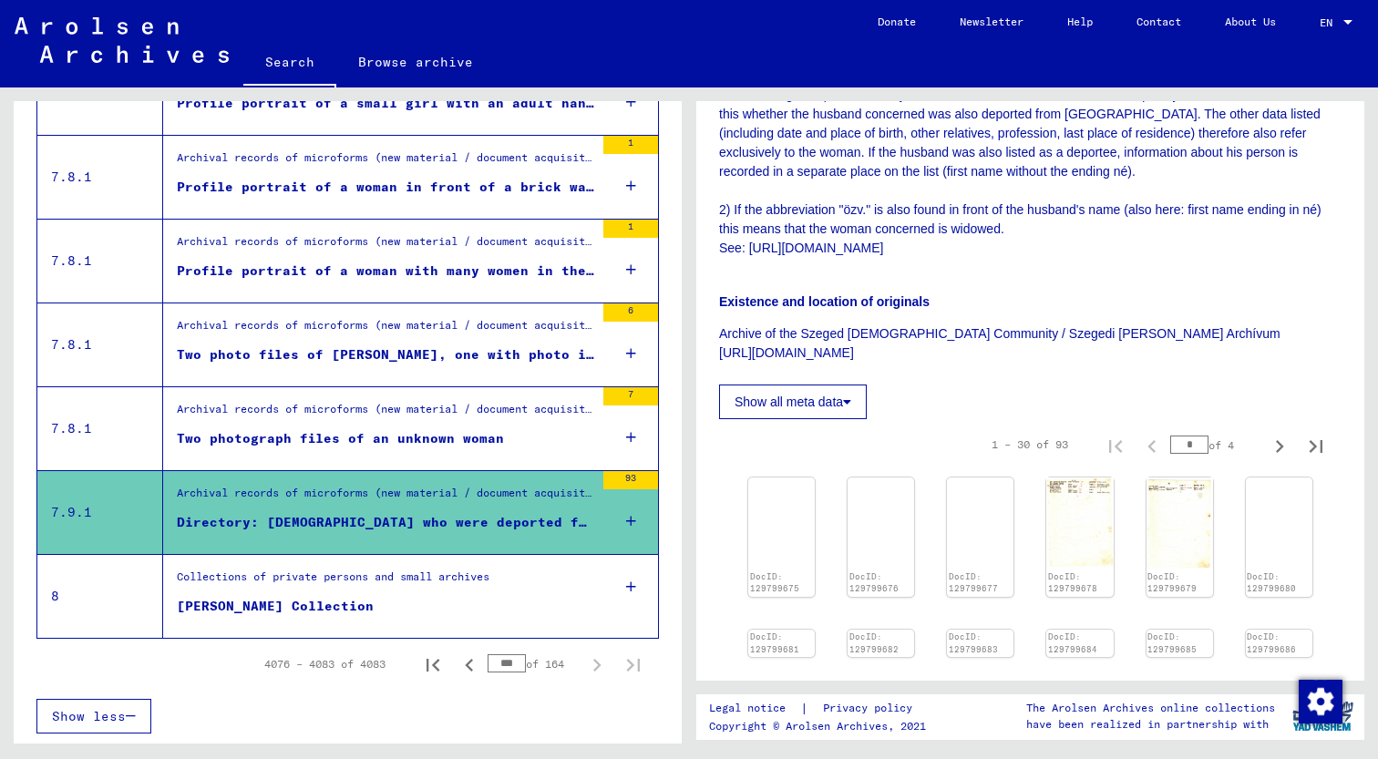
scroll to position [891, 0]
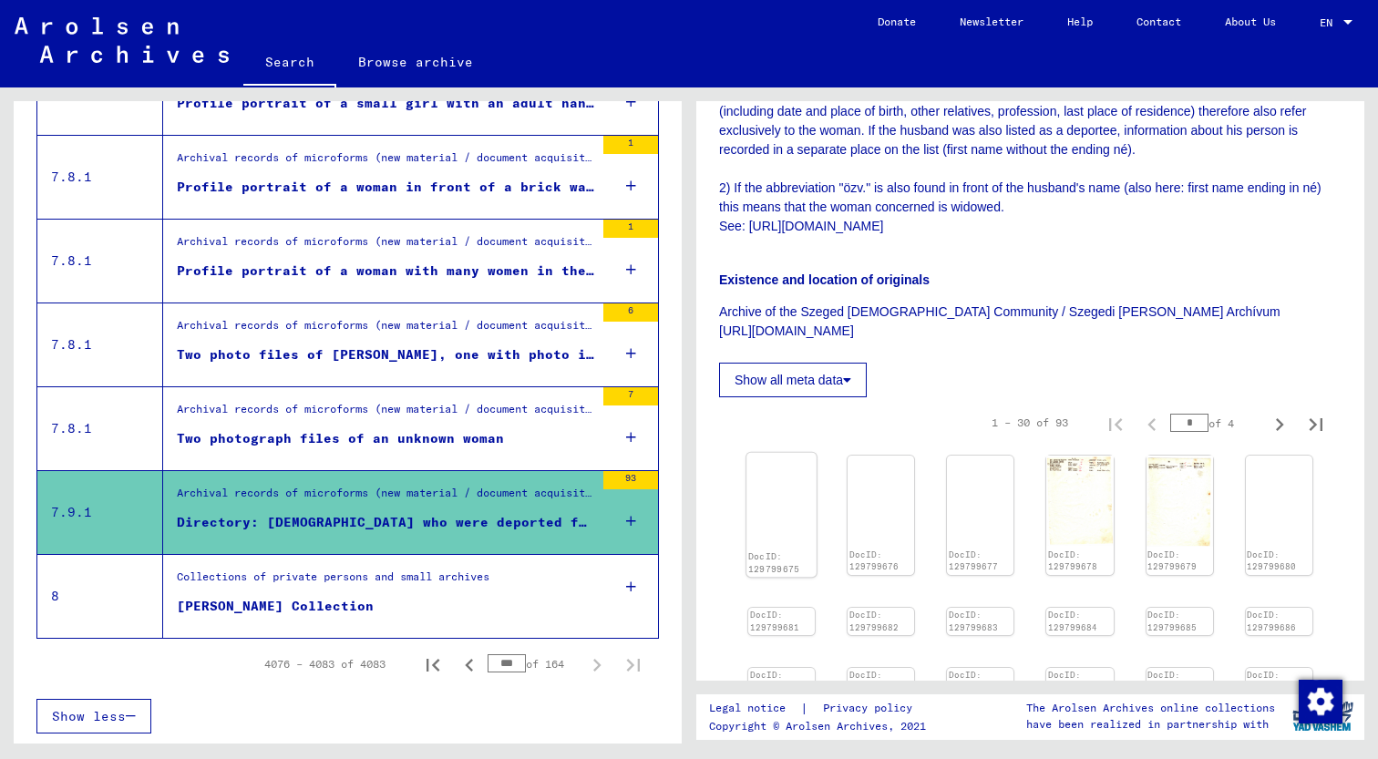
click at [764, 453] on img at bounding box center [781, 453] width 70 height 0
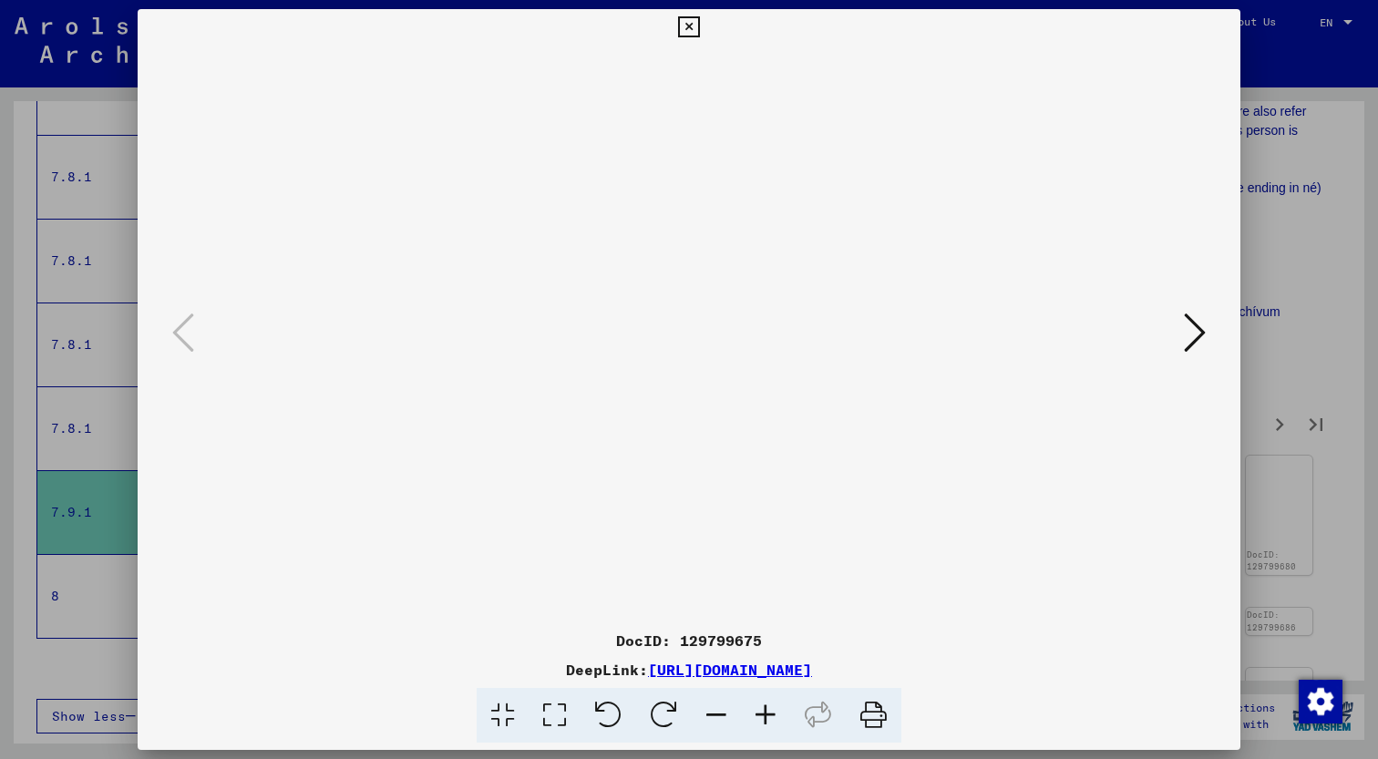
click at [1199, 329] on icon at bounding box center [1195, 333] width 22 height 44
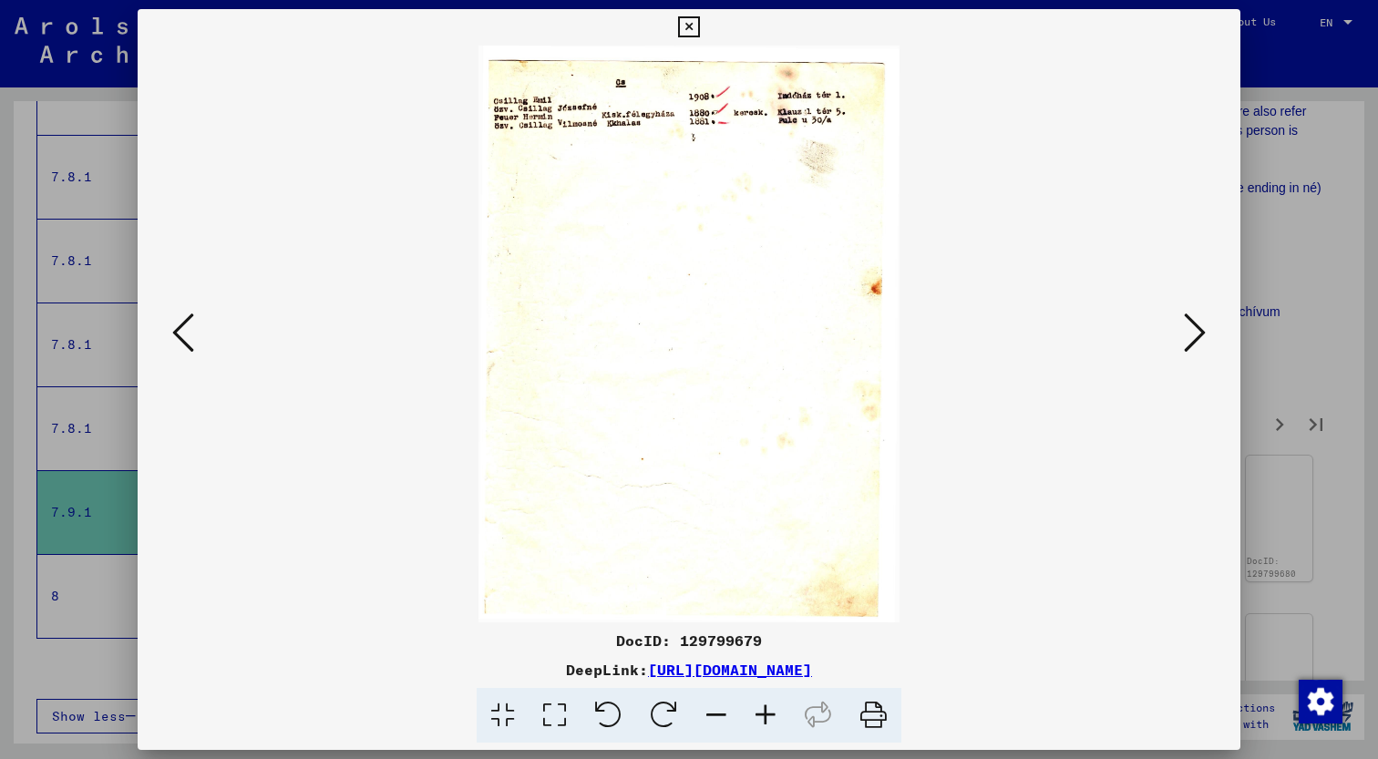
click at [1199, 329] on icon at bounding box center [1195, 333] width 22 height 44
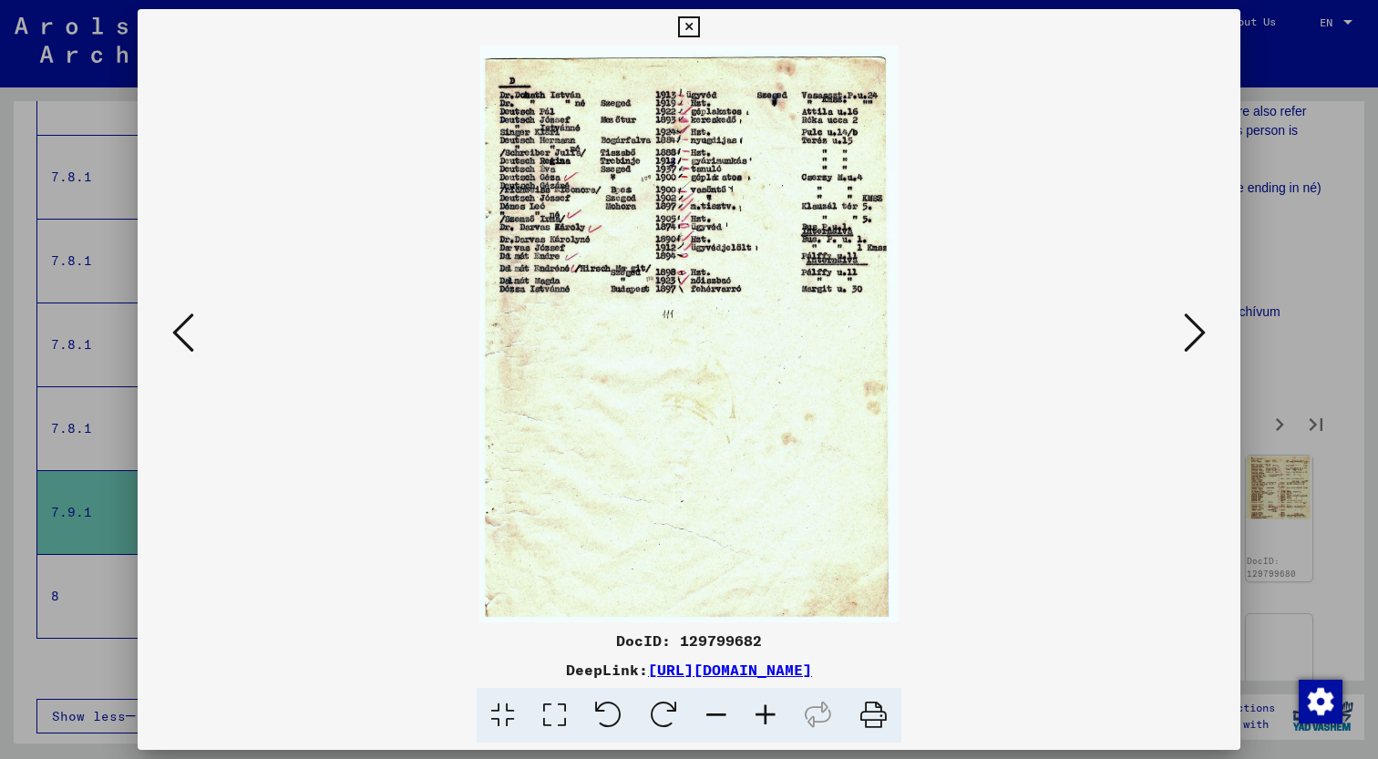
click at [1199, 329] on icon at bounding box center [1195, 333] width 22 height 44
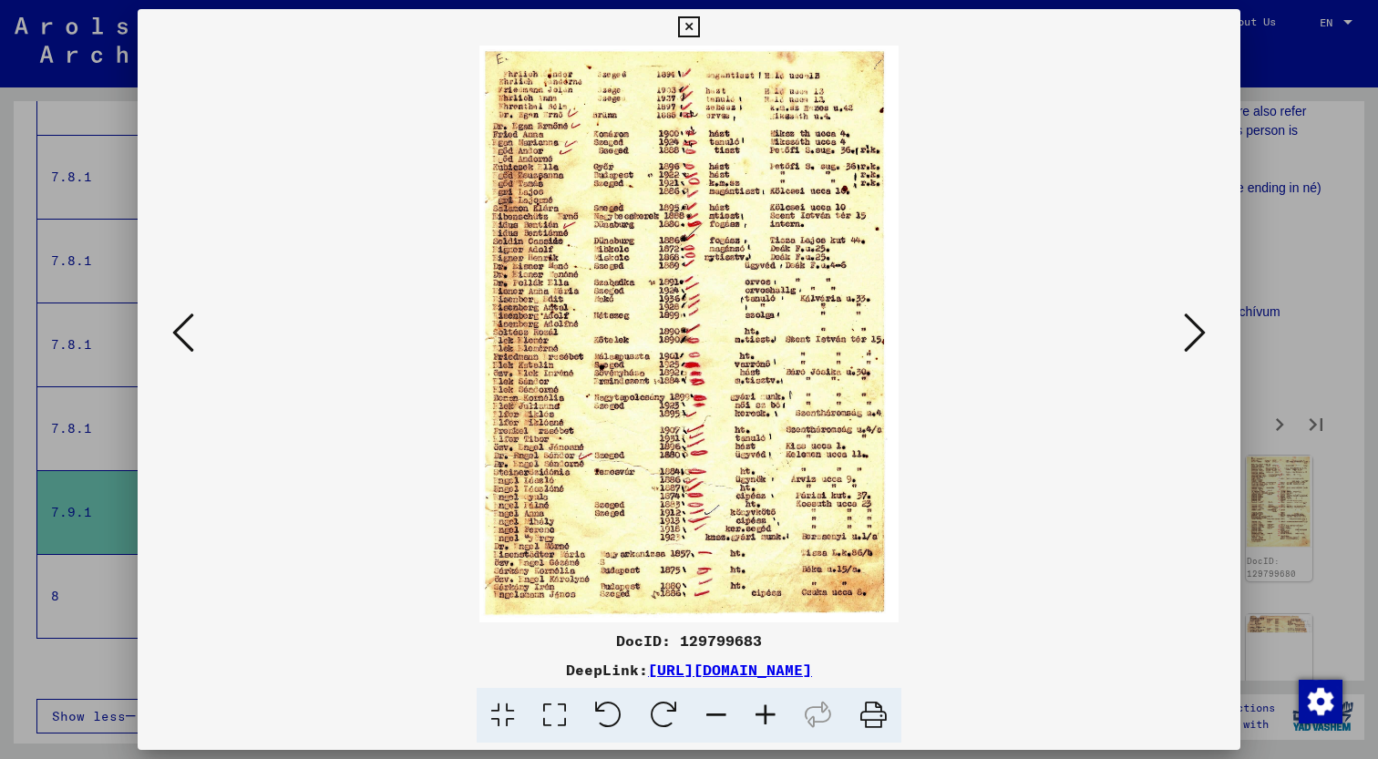
click at [1199, 329] on icon at bounding box center [1195, 333] width 22 height 44
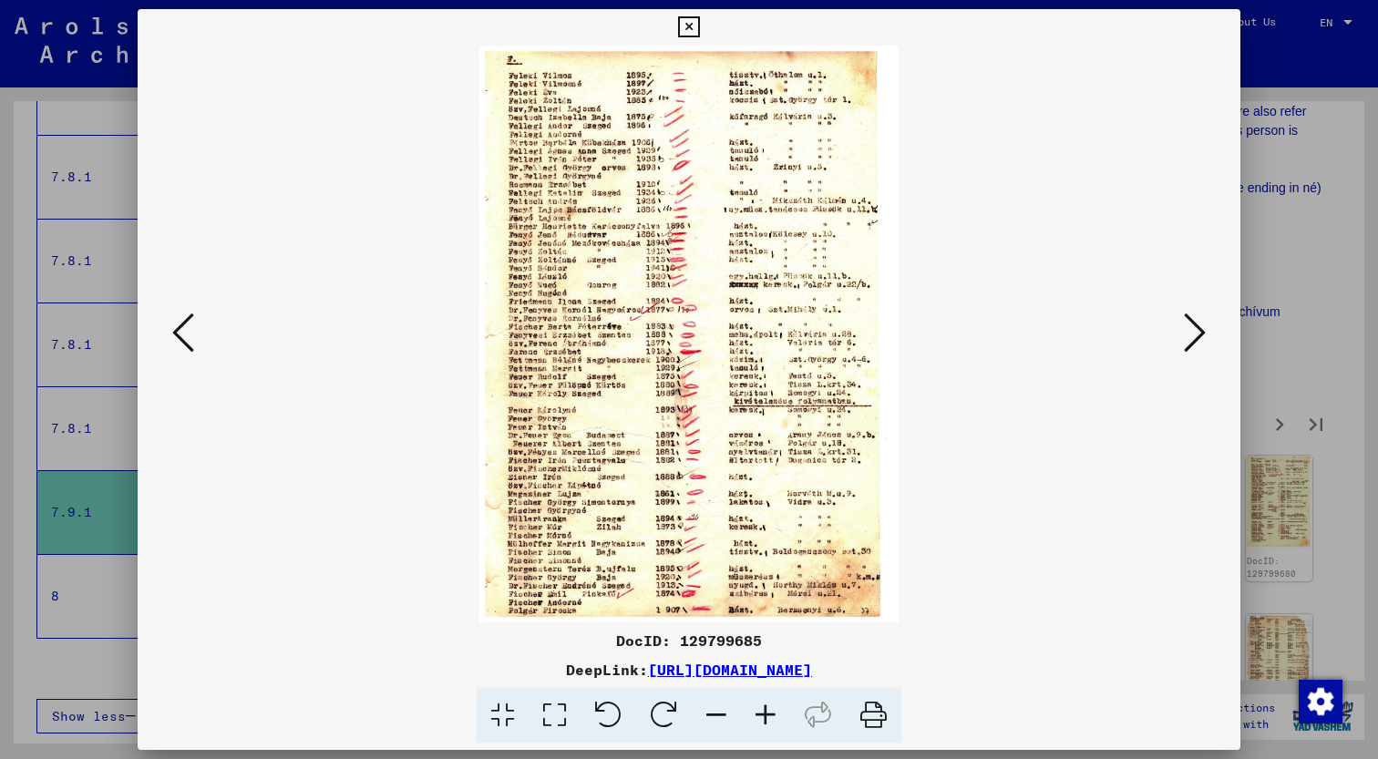
click at [1199, 329] on icon at bounding box center [1195, 333] width 22 height 44
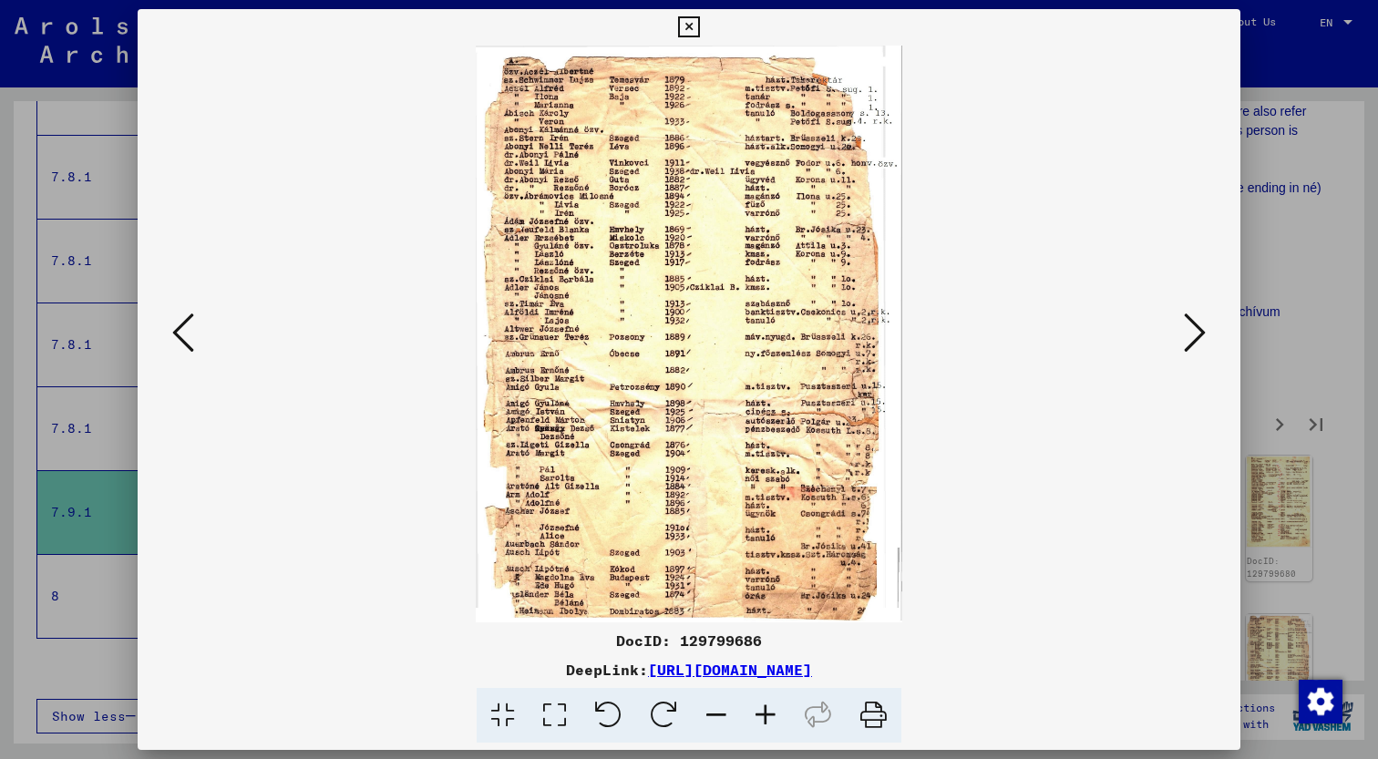
click at [1199, 329] on icon at bounding box center [1195, 333] width 22 height 44
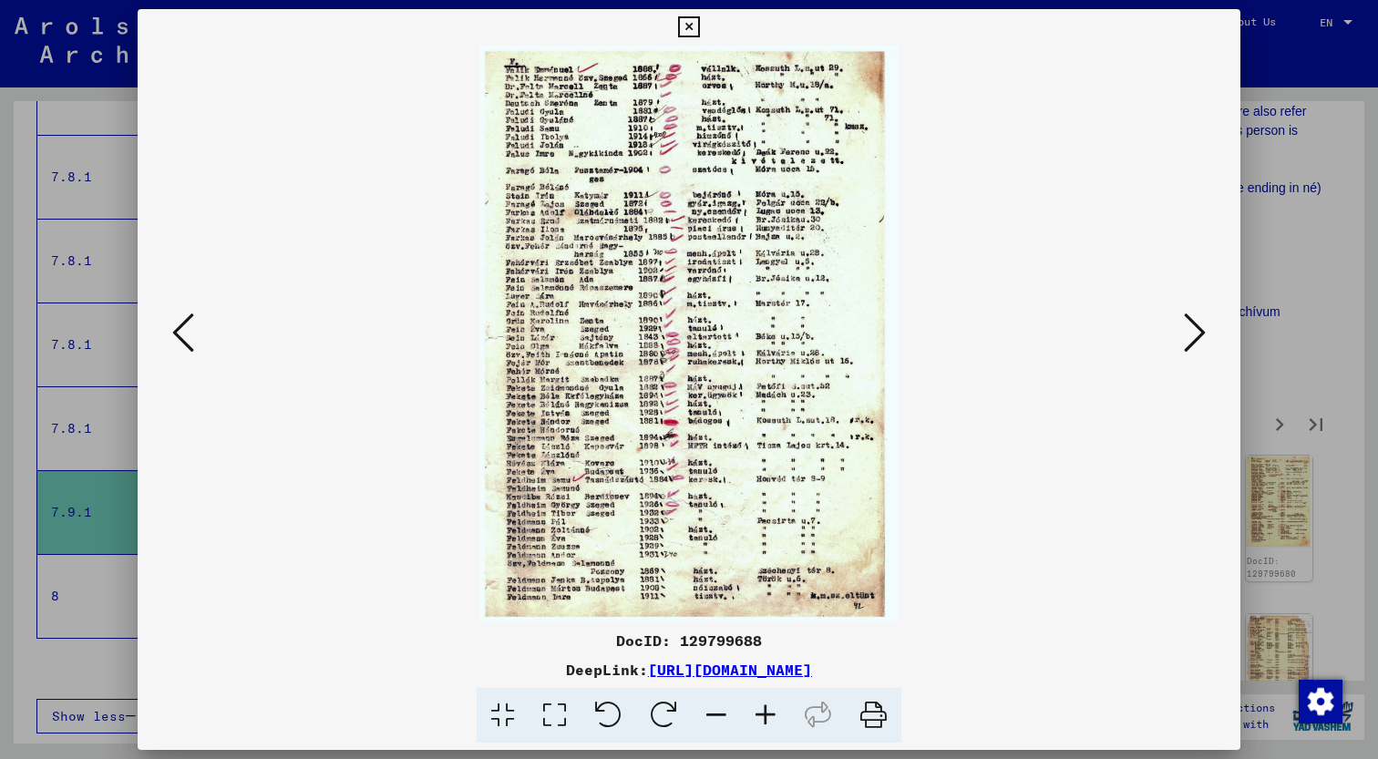
click at [1199, 329] on icon at bounding box center [1195, 333] width 22 height 44
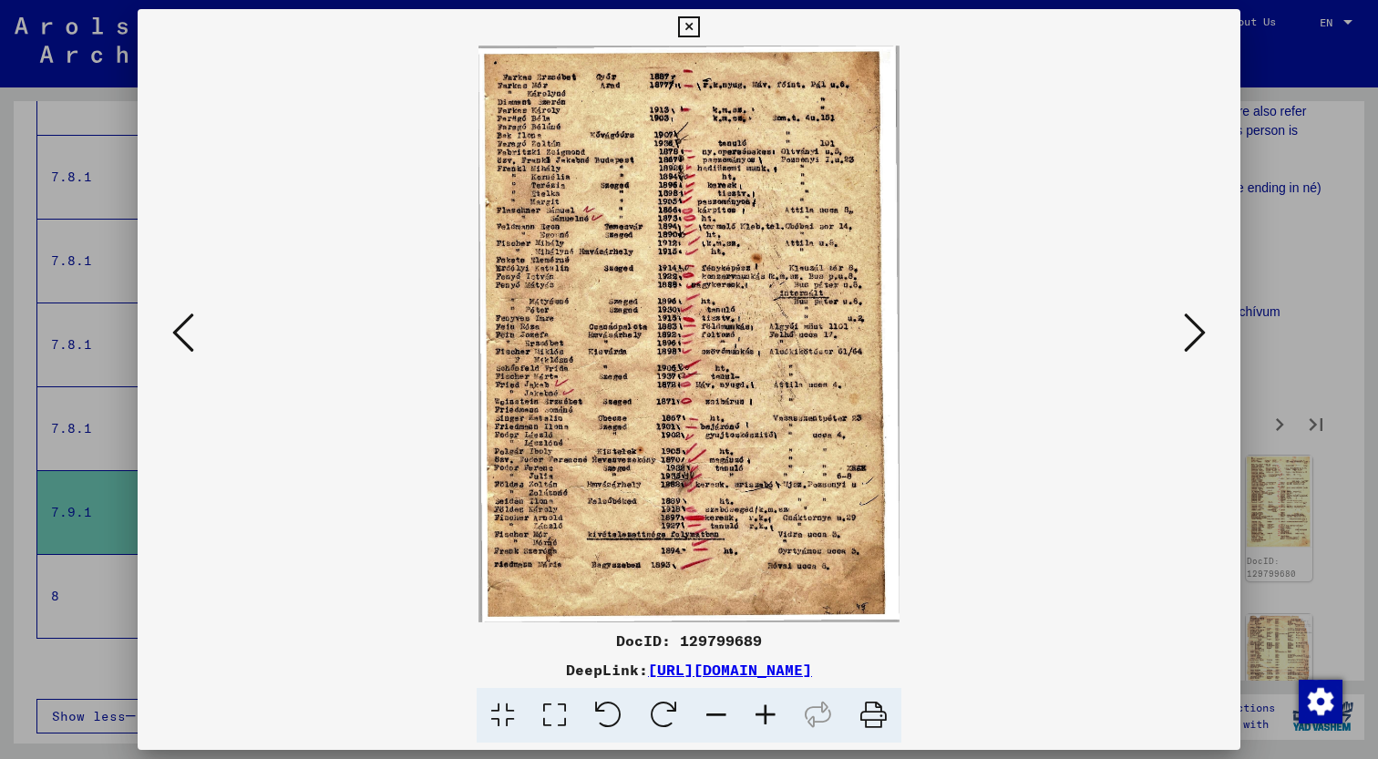
click at [1199, 329] on icon at bounding box center [1195, 333] width 22 height 44
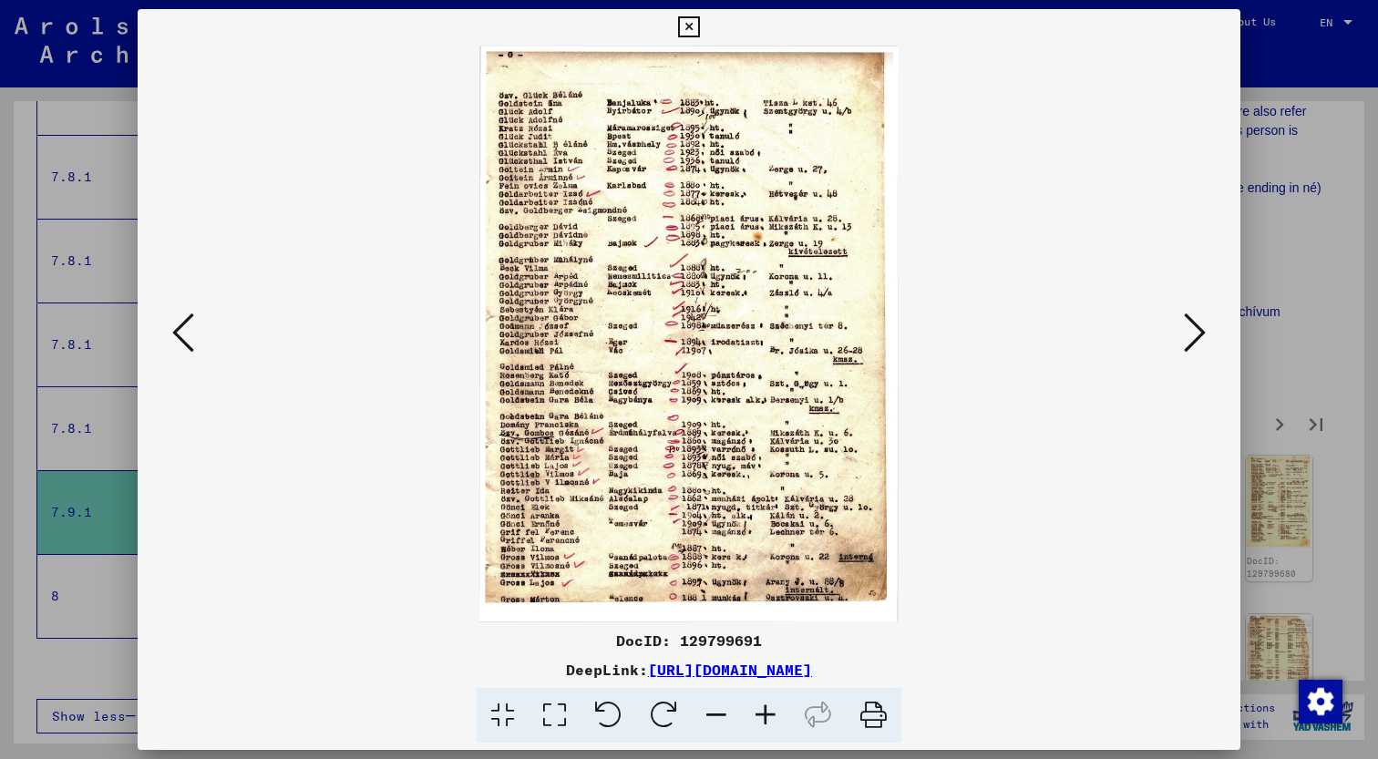
click at [1199, 329] on icon at bounding box center [1195, 333] width 22 height 44
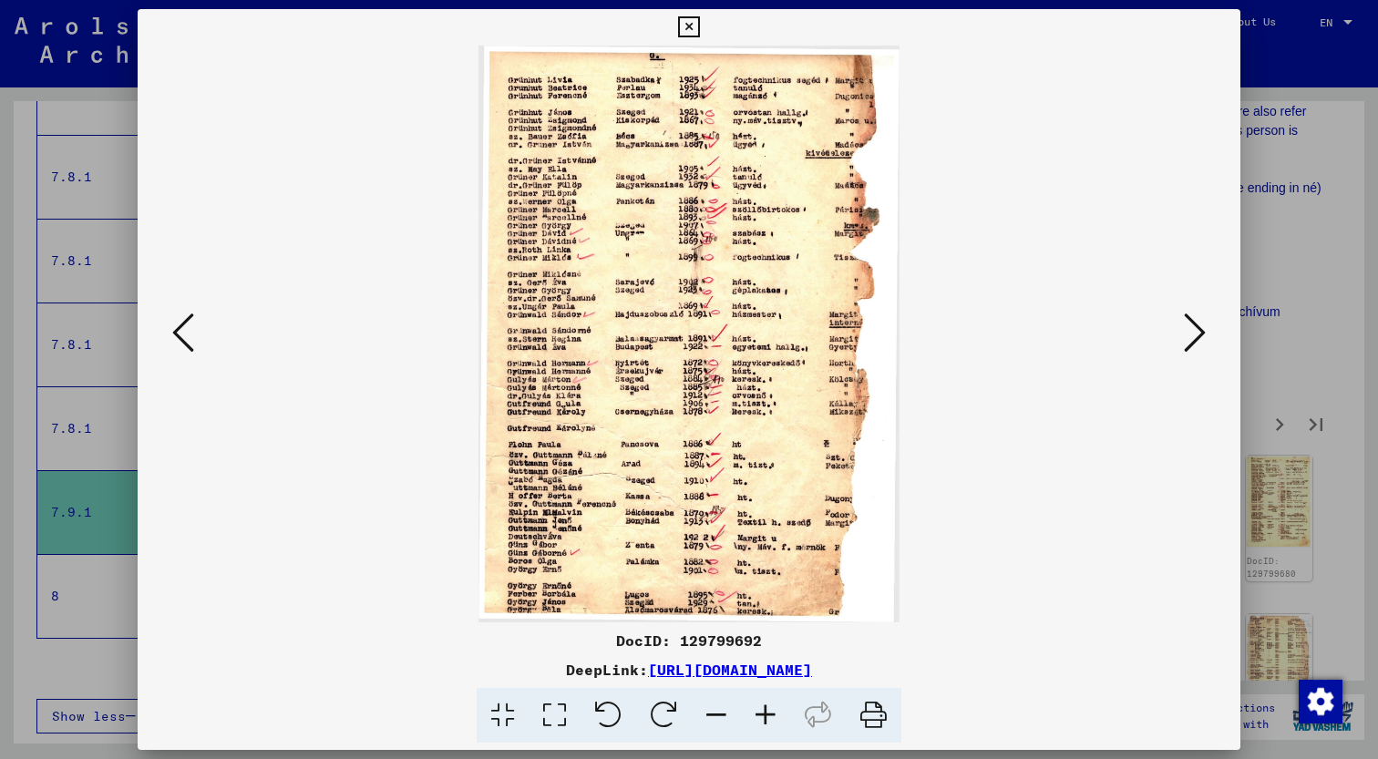
click at [1199, 329] on icon at bounding box center [1195, 333] width 22 height 44
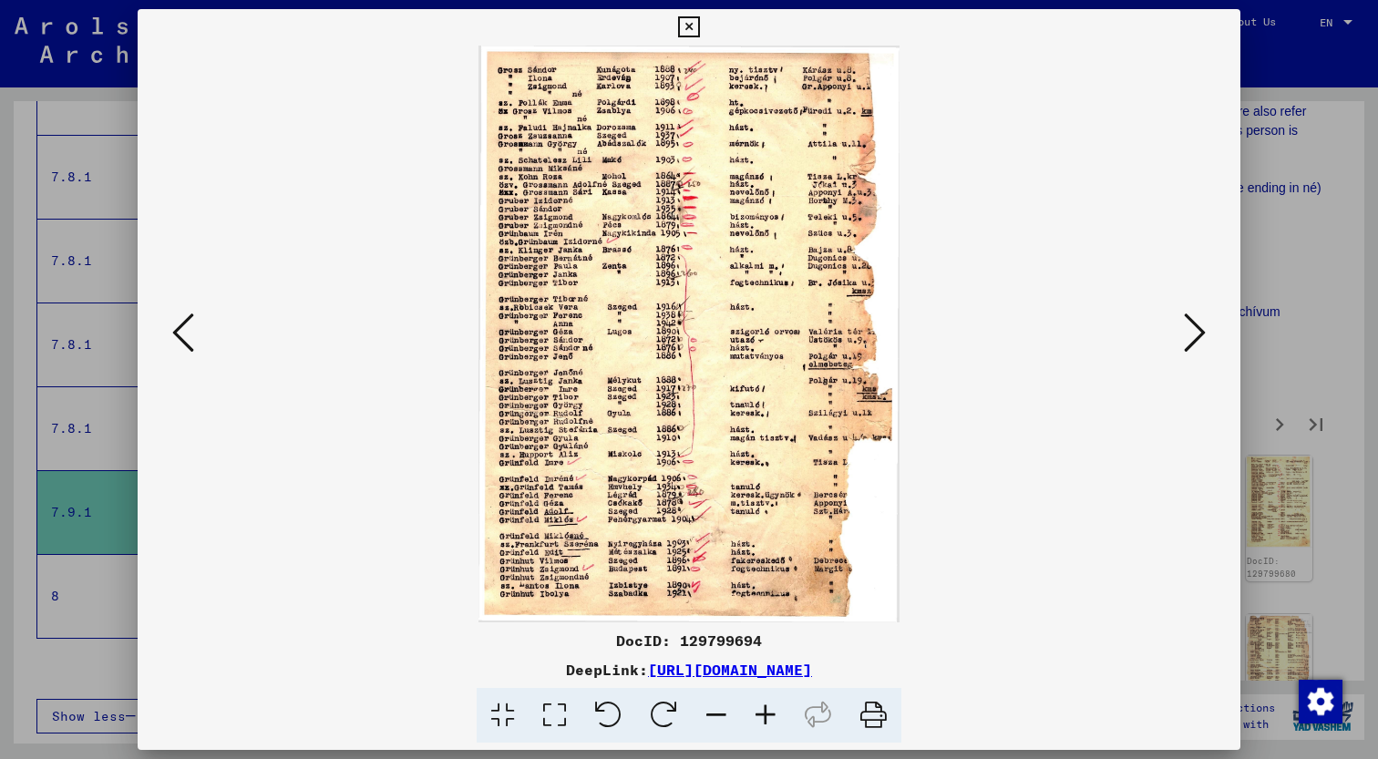
click at [1199, 329] on icon at bounding box center [1195, 333] width 22 height 44
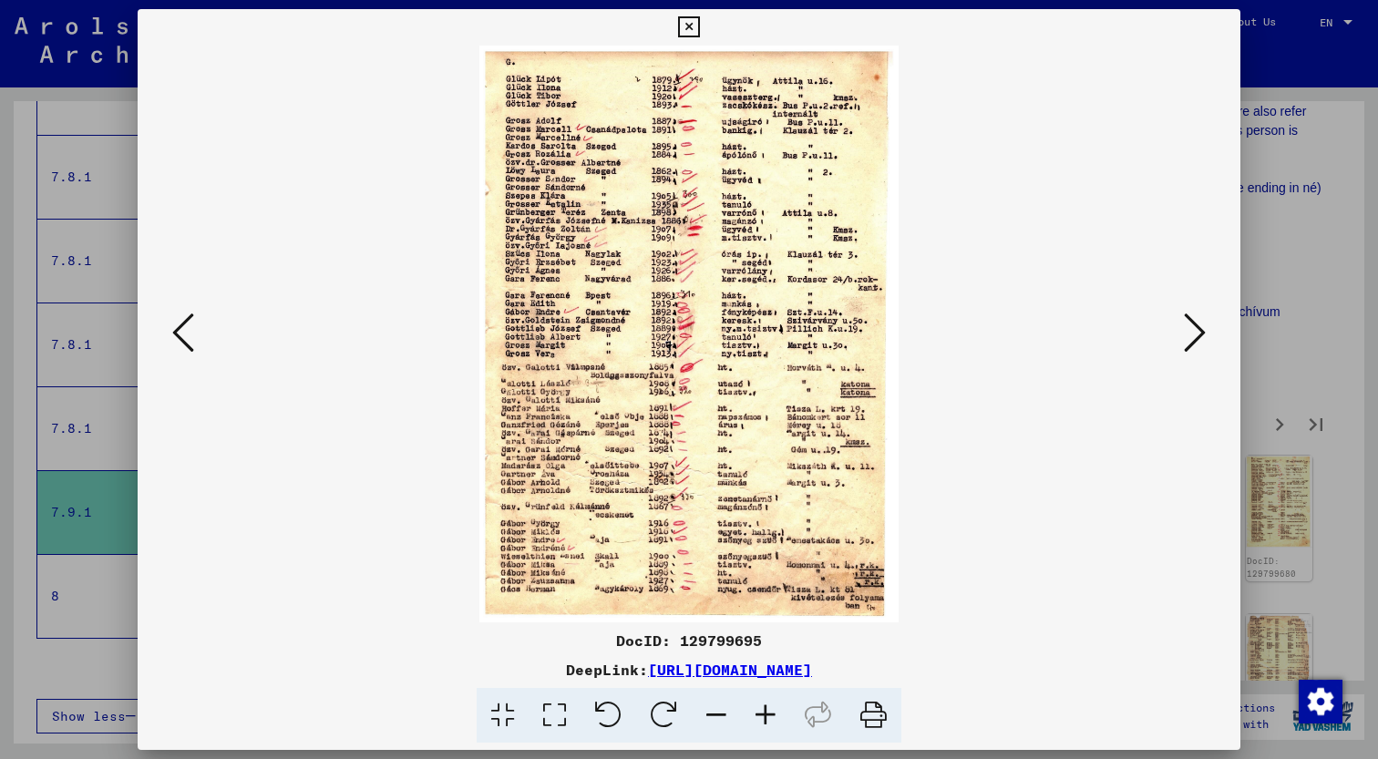
click at [1199, 329] on icon at bounding box center [1195, 333] width 22 height 44
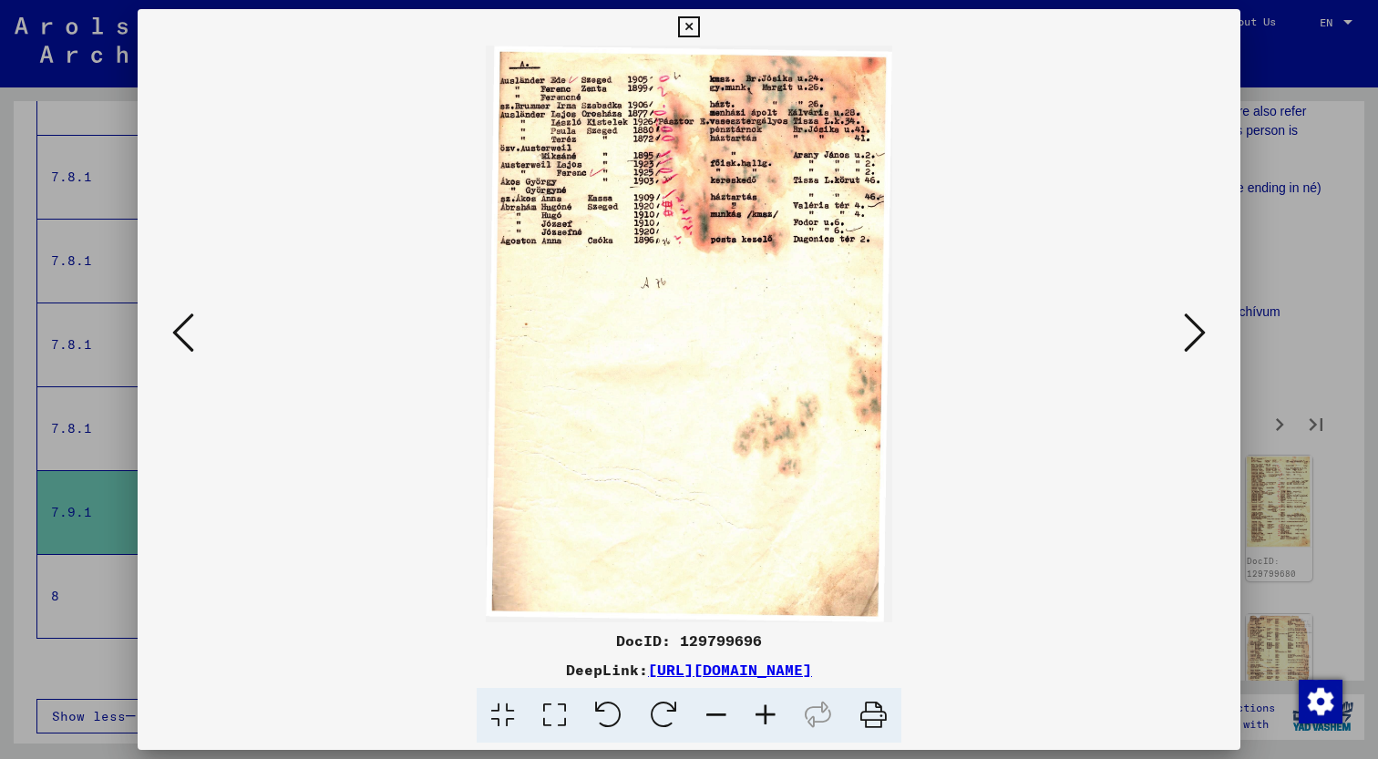
click at [1199, 329] on icon at bounding box center [1195, 333] width 22 height 44
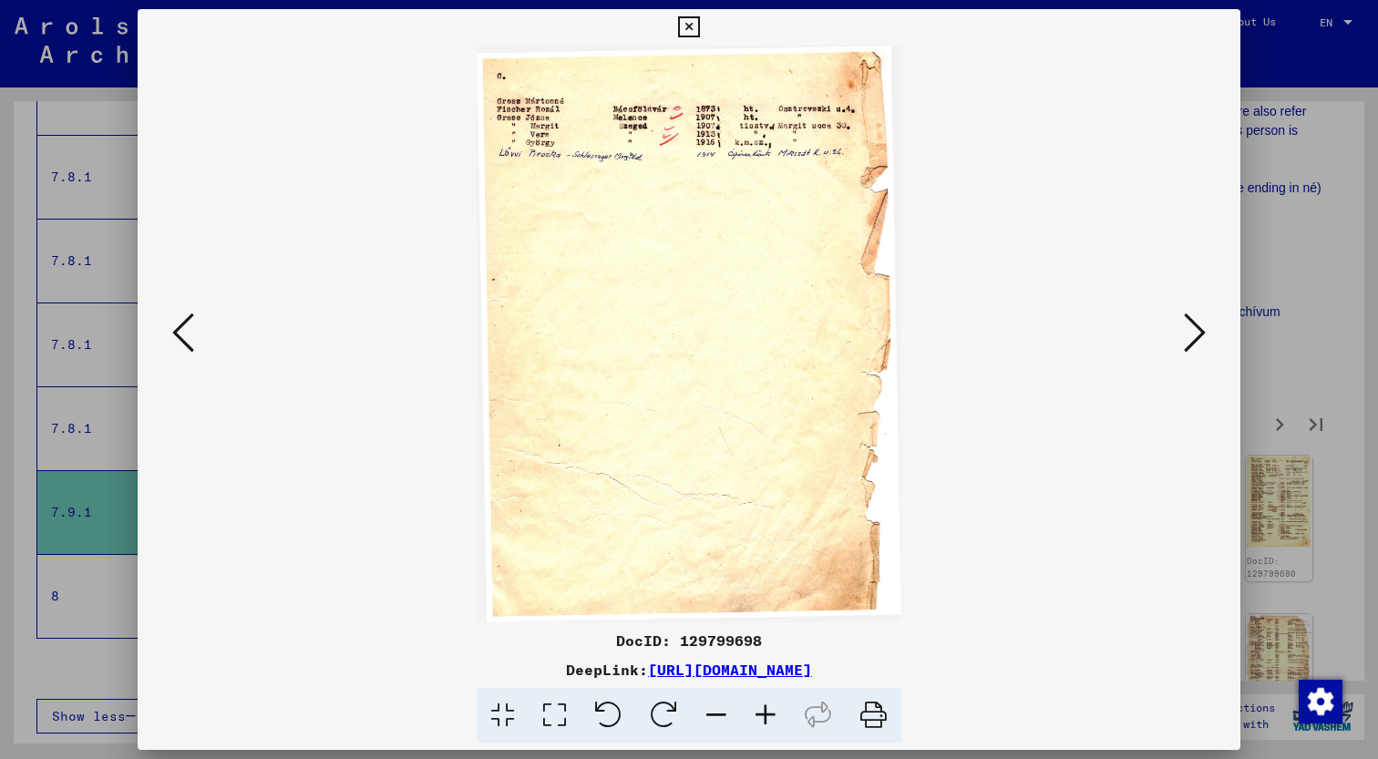
click at [1199, 329] on icon at bounding box center [1195, 333] width 22 height 44
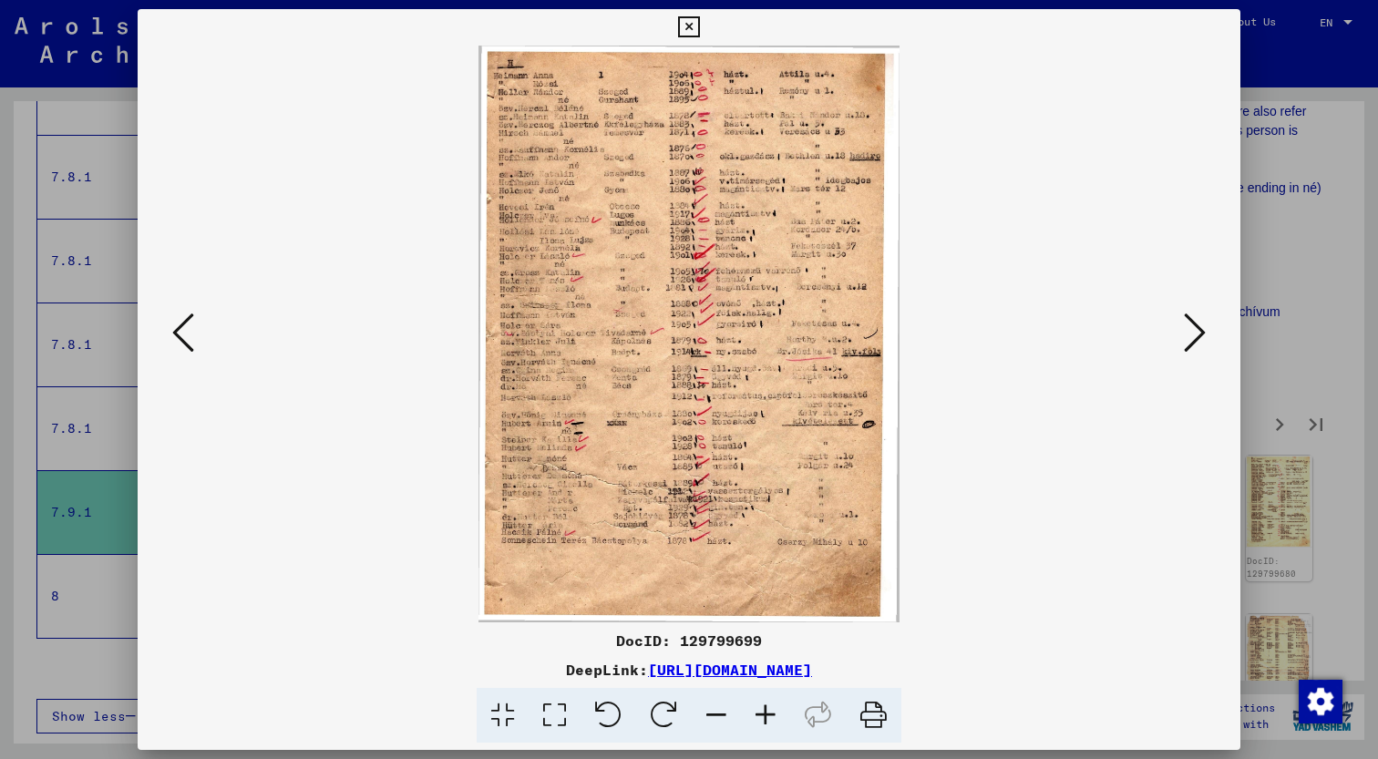
click at [1199, 329] on icon at bounding box center [1195, 333] width 22 height 44
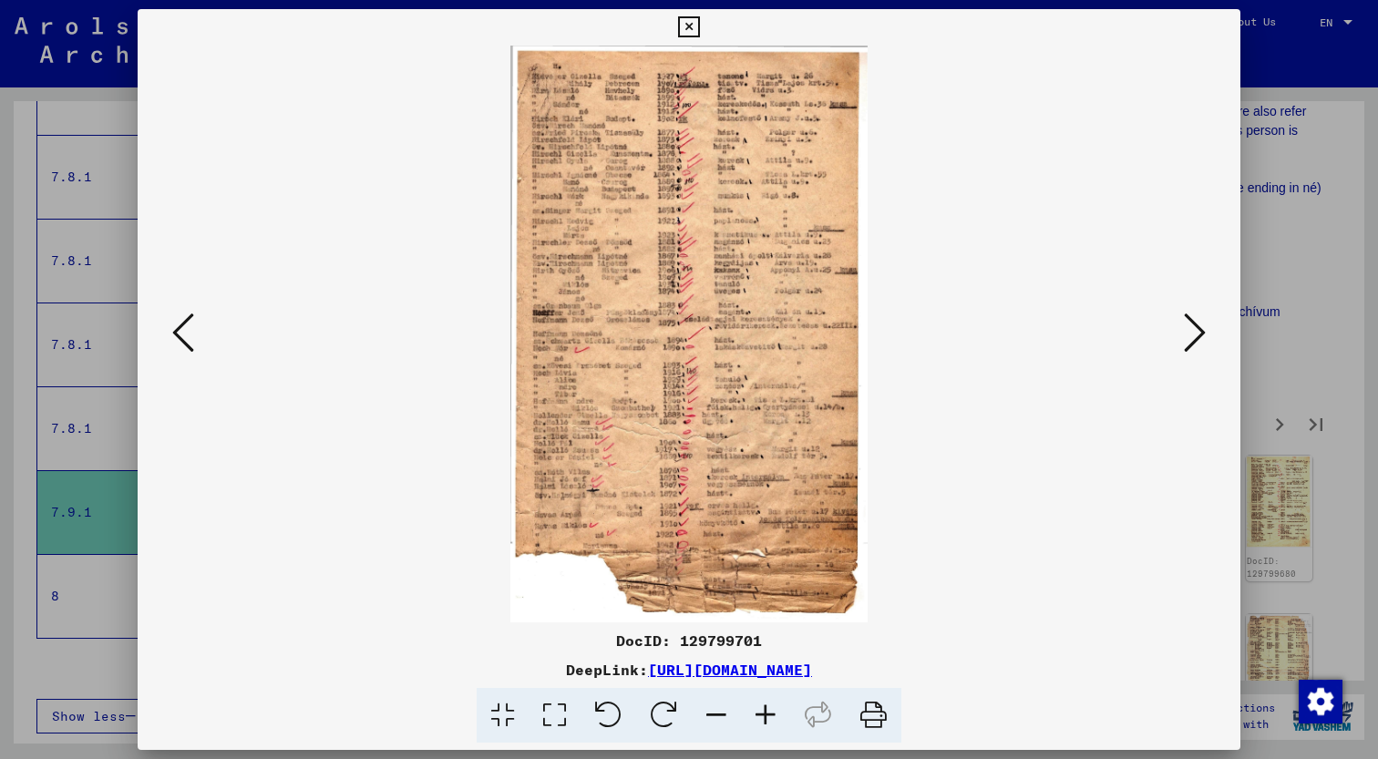
click at [1199, 329] on icon at bounding box center [1195, 333] width 22 height 44
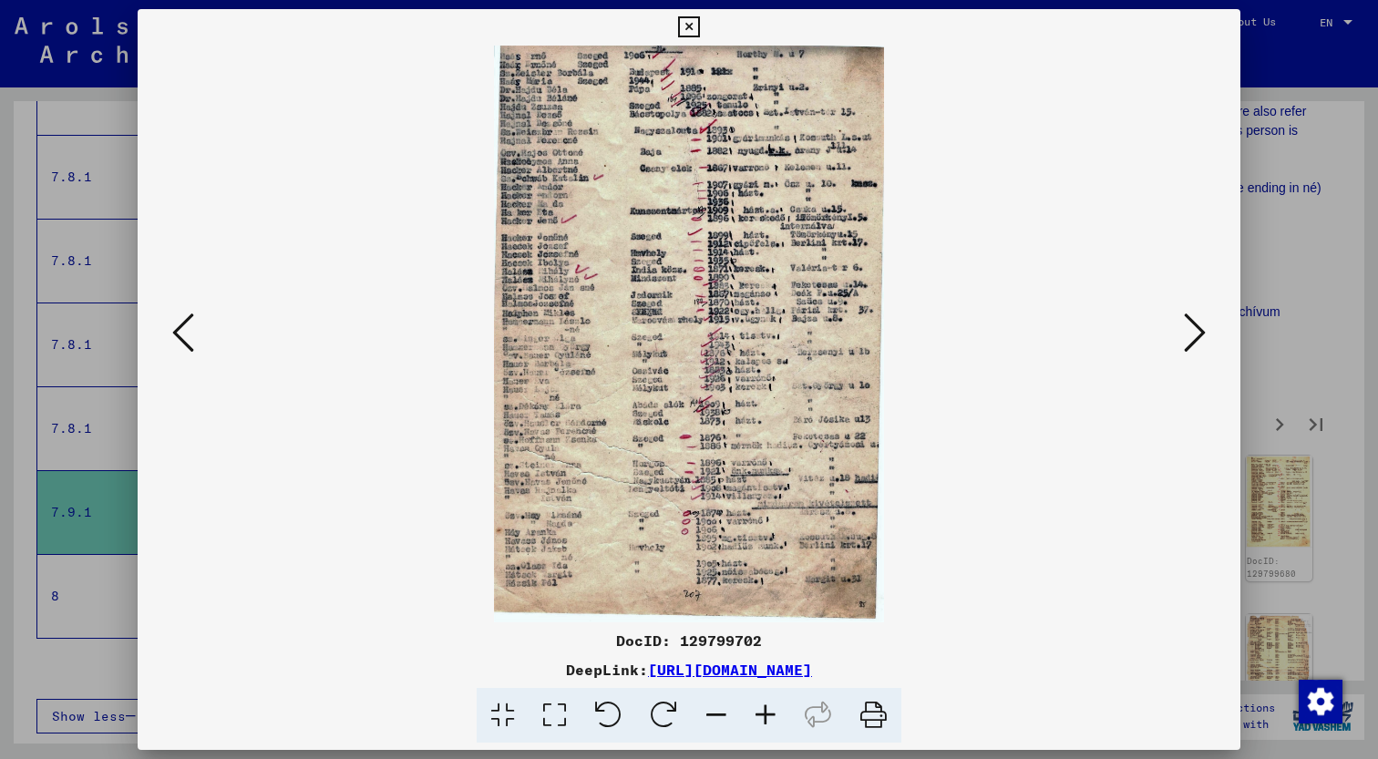
click at [1199, 329] on icon at bounding box center [1195, 333] width 22 height 44
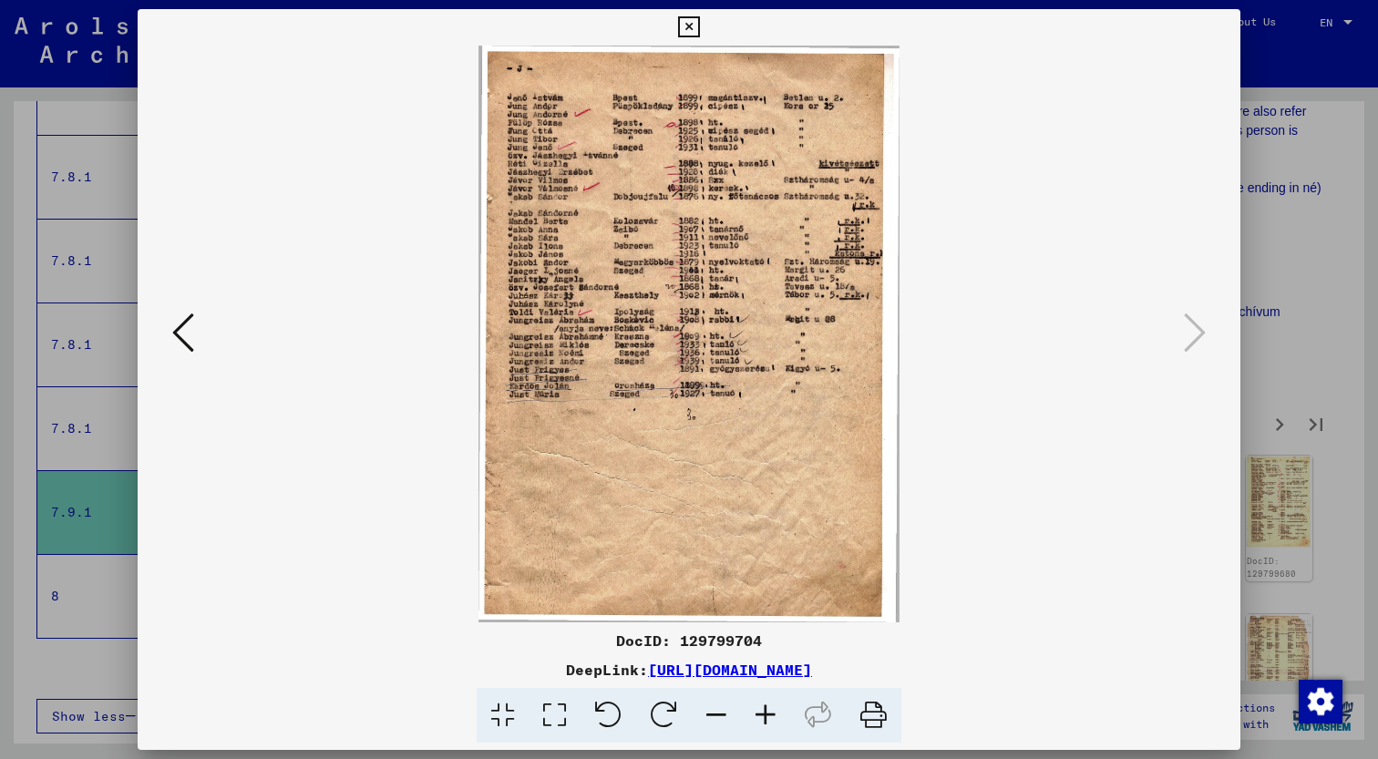
click at [699, 25] on icon at bounding box center [688, 27] width 21 height 22
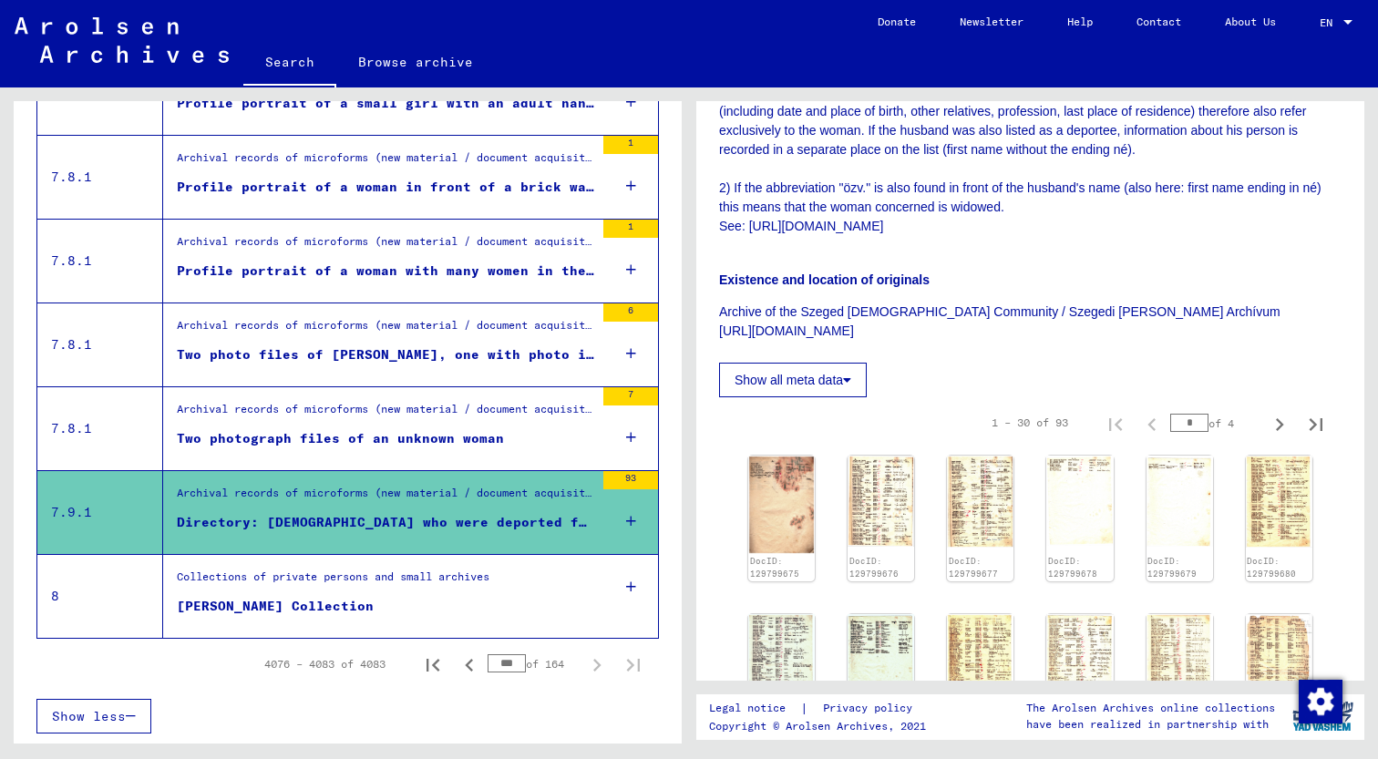
click at [424, 574] on div "Collections of private persons and small archives" at bounding box center [333, 582] width 313 height 26
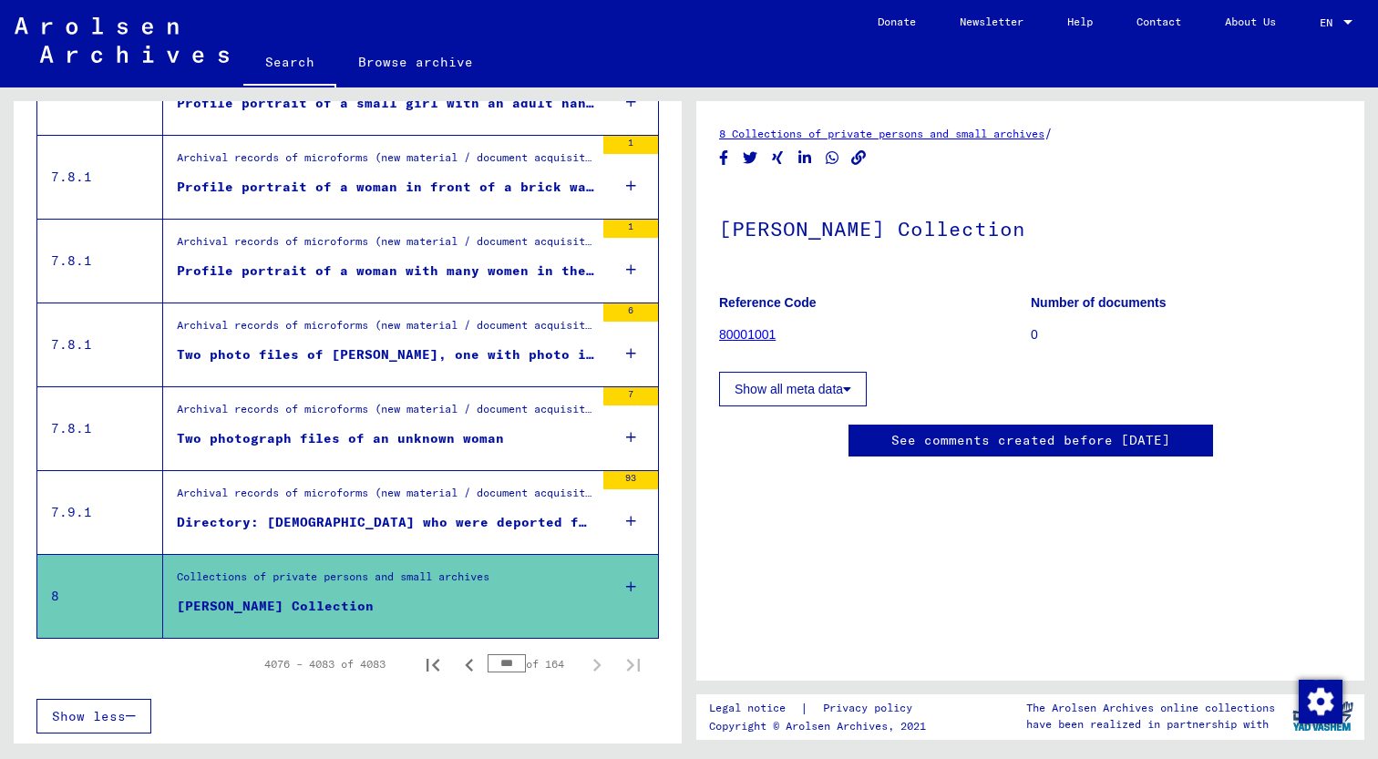
click at [754, 342] on link "80001001" at bounding box center [747, 334] width 56 height 15
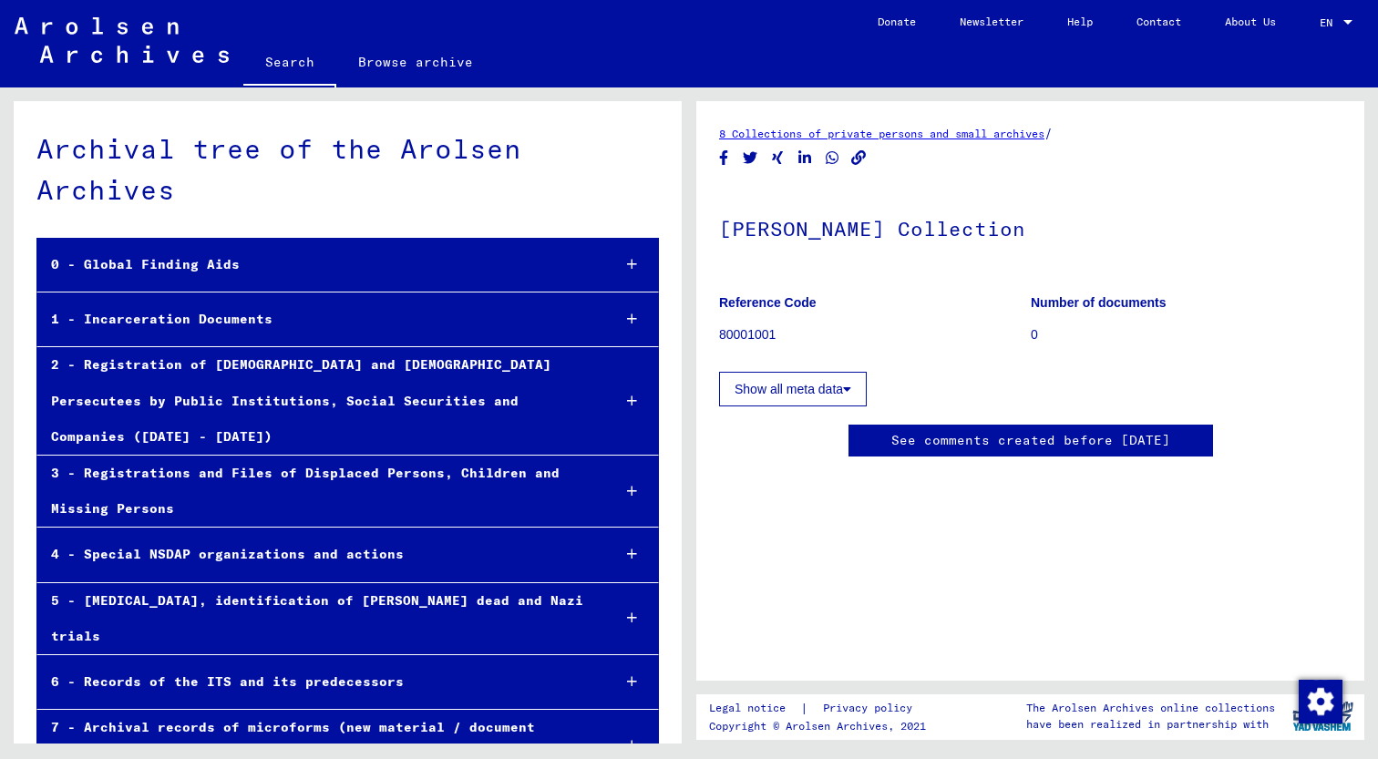
click at [361, 537] on div "4 - Special NSDAP organizations and actions" at bounding box center [316, 555] width 559 height 36
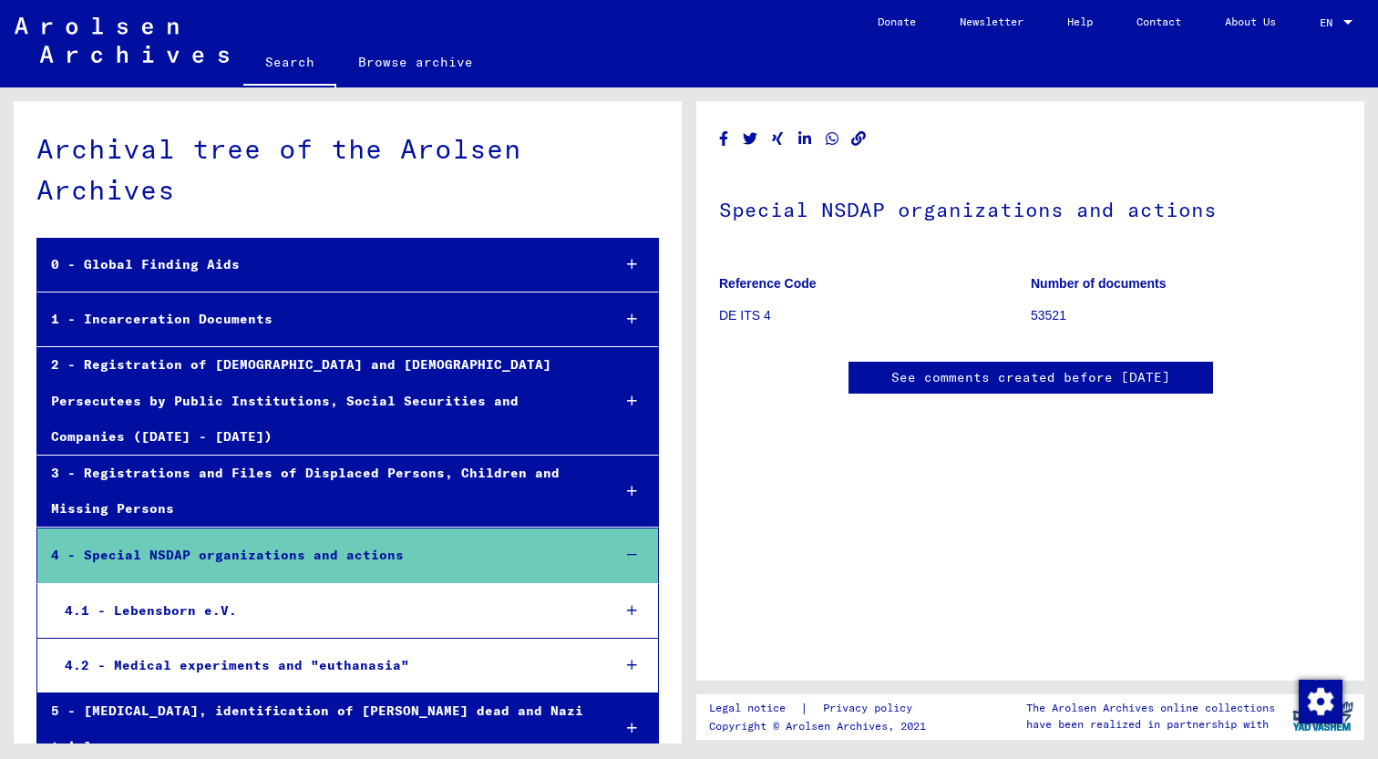
click at [193, 462] on div "3 - Registrations and Files of Displaced Persons, Children and Missing Persons" at bounding box center [316, 491] width 559 height 71
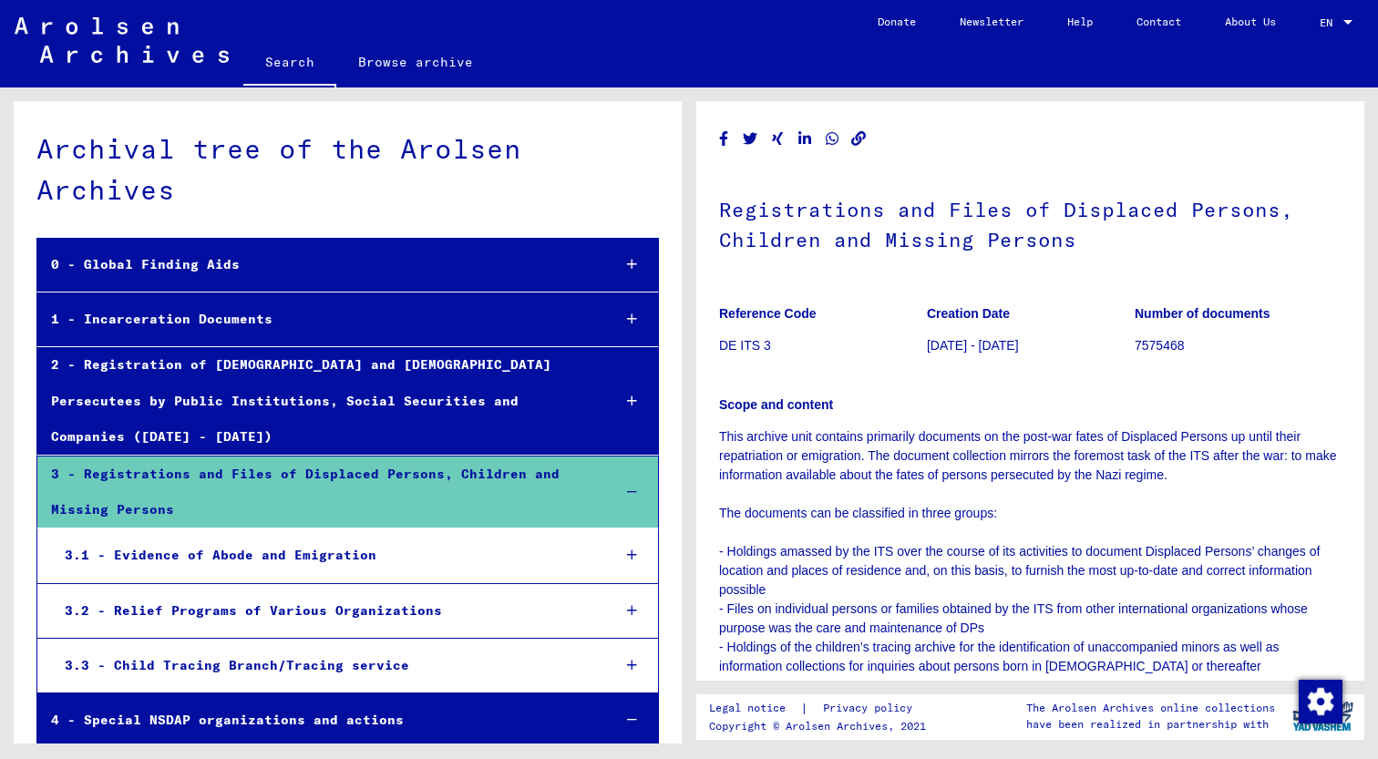
click at [120, 56] on img at bounding box center [122, 40] width 214 height 46
click at [451, 70] on link "Browse archive" at bounding box center [415, 62] width 159 height 44
